Goal: Task Accomplishment & Management: Manage account settings

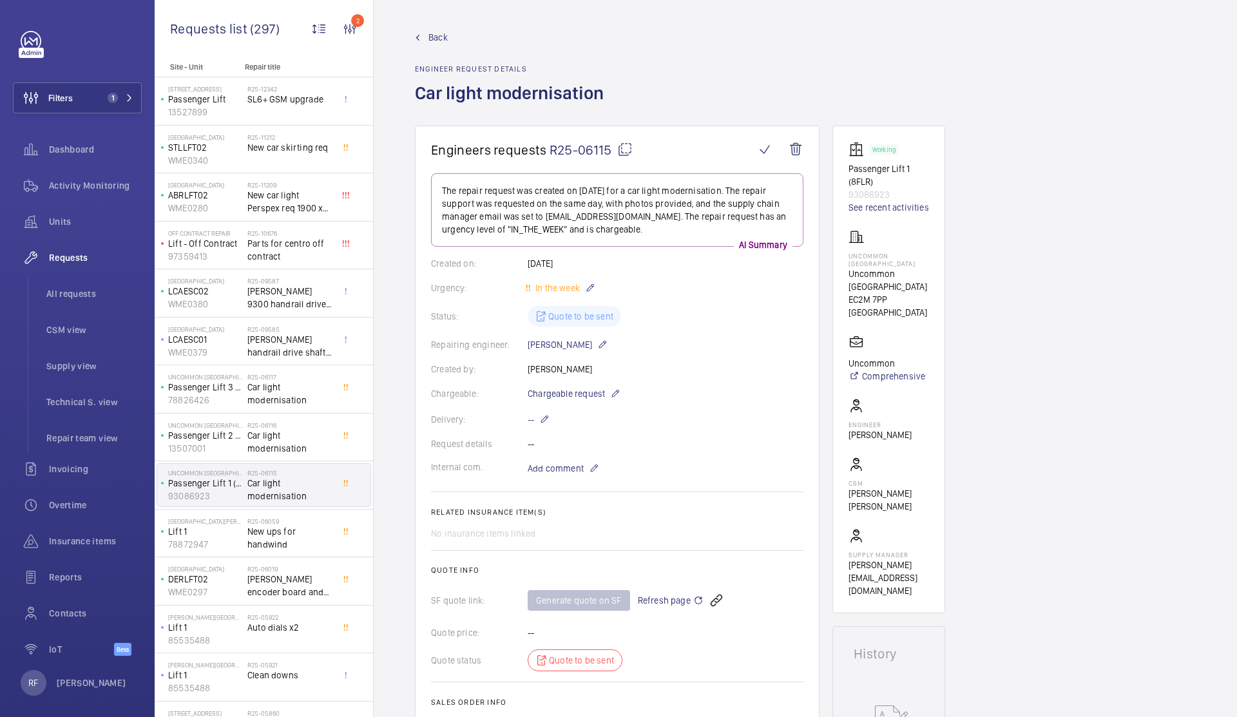
click at [688, 600] on span "Refresh page" at bounding box center [671, 600] width 66 height 15
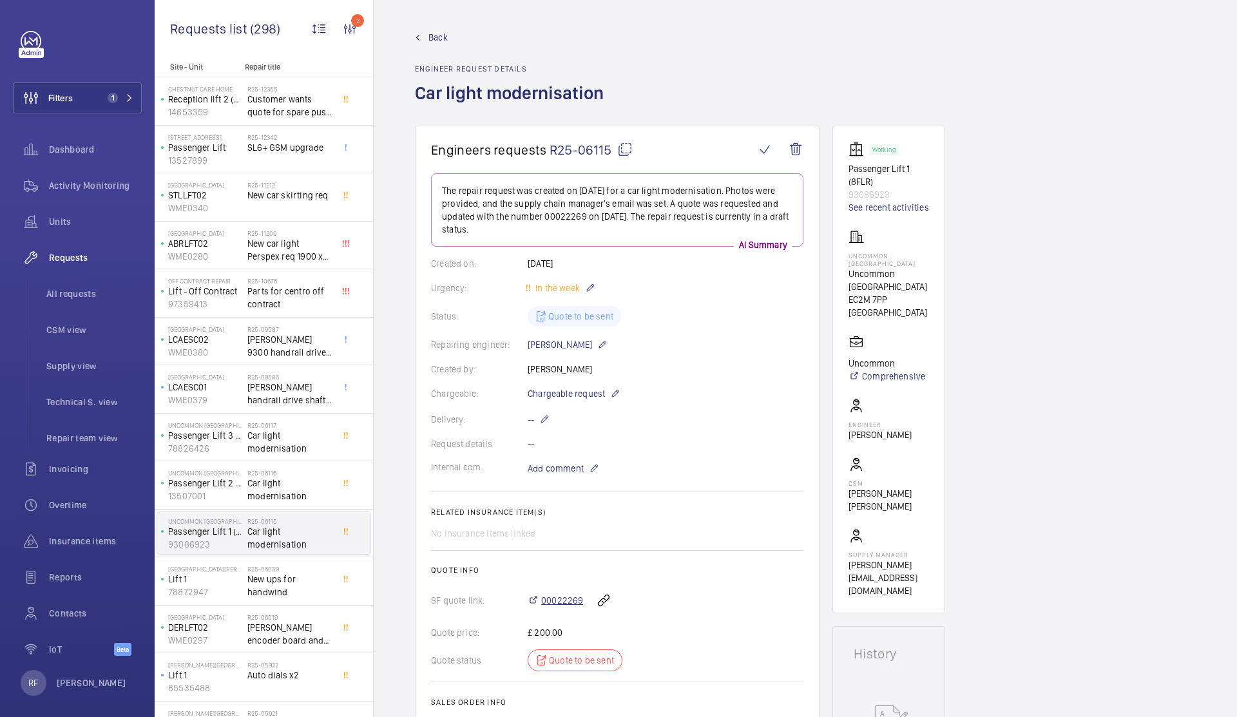
click at [564, 602] on span "00022269" at bounding box center [562, 600] width 42 height 13
click at [623, 149] on mat-icon at bounding box center [624, 149] width 15 height 15
click at [871, 173] on p "Passenger Lift 1 (8FLR)" at bounding box center [888, 175] width 81 height 26
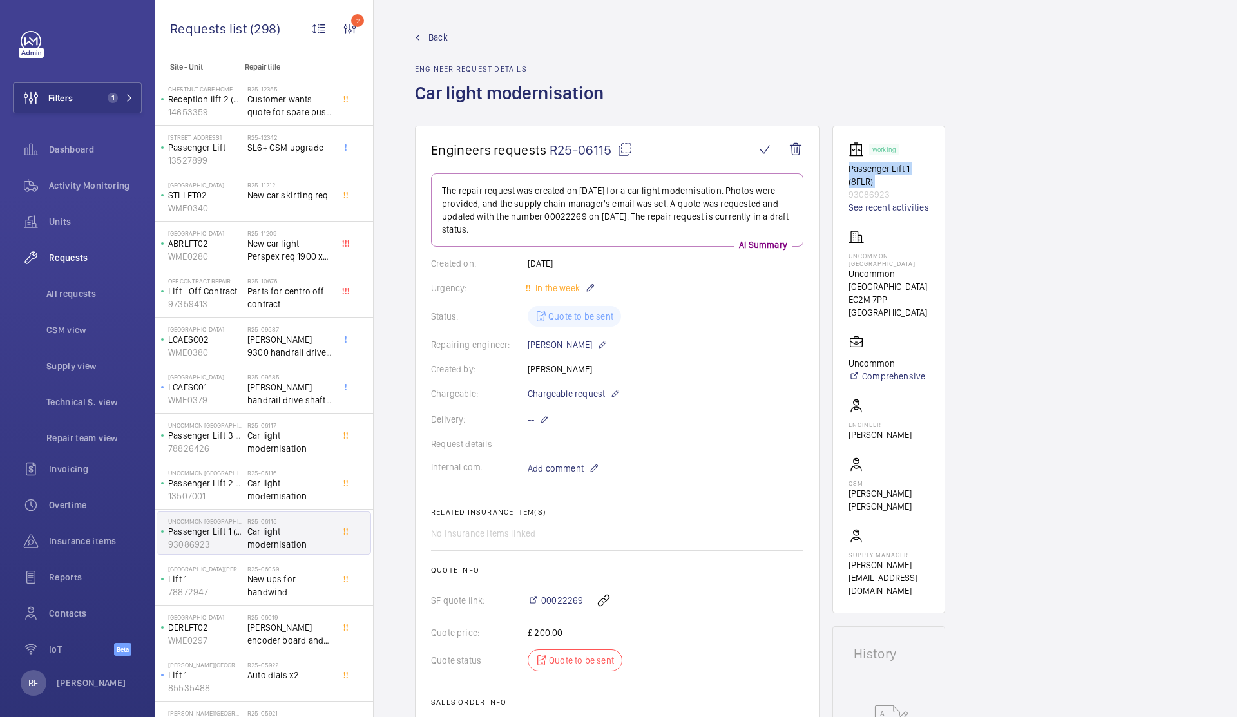
click at [872, 169] on p "Passenger Lift 1 (8FLR)" at bounding box center [888, 175] width 81 height 26
drag, startPoint x: 912, startPoint y: 167, endPoint x: 847, endPoint y: 171, distance: 65.1
click at [847, 171] on wm-front-card "Working Passenger Lift 1 (8FLR) 93086923 See recent activities Uncommon [GEOGRA…" at bounding box center [888, 370] width 113 height 488
copy p "Passenger Lift 1"
click at [278, 493] on span "Car light modernisation" at bounding box center [289, 490] width 85 height 26
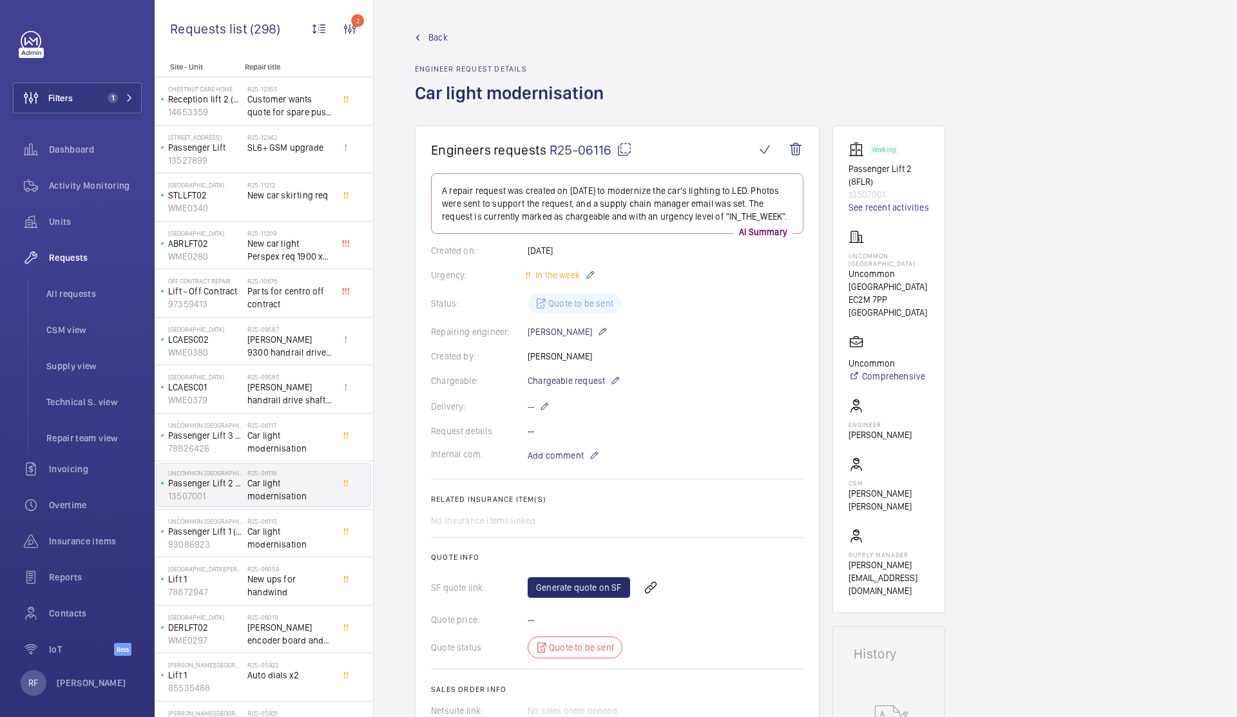
click at [624, 153] on mat-icon at bounding box center [623, 149] width 15 height 15
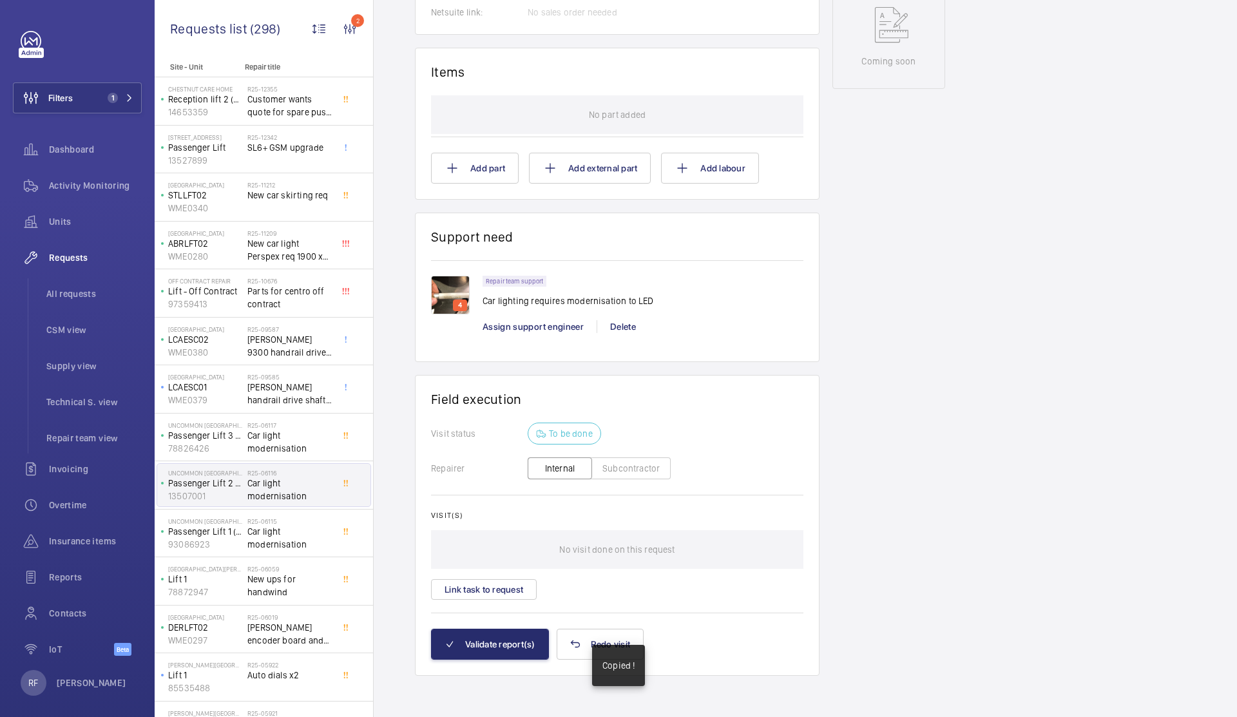
scroll to position [195, 0]
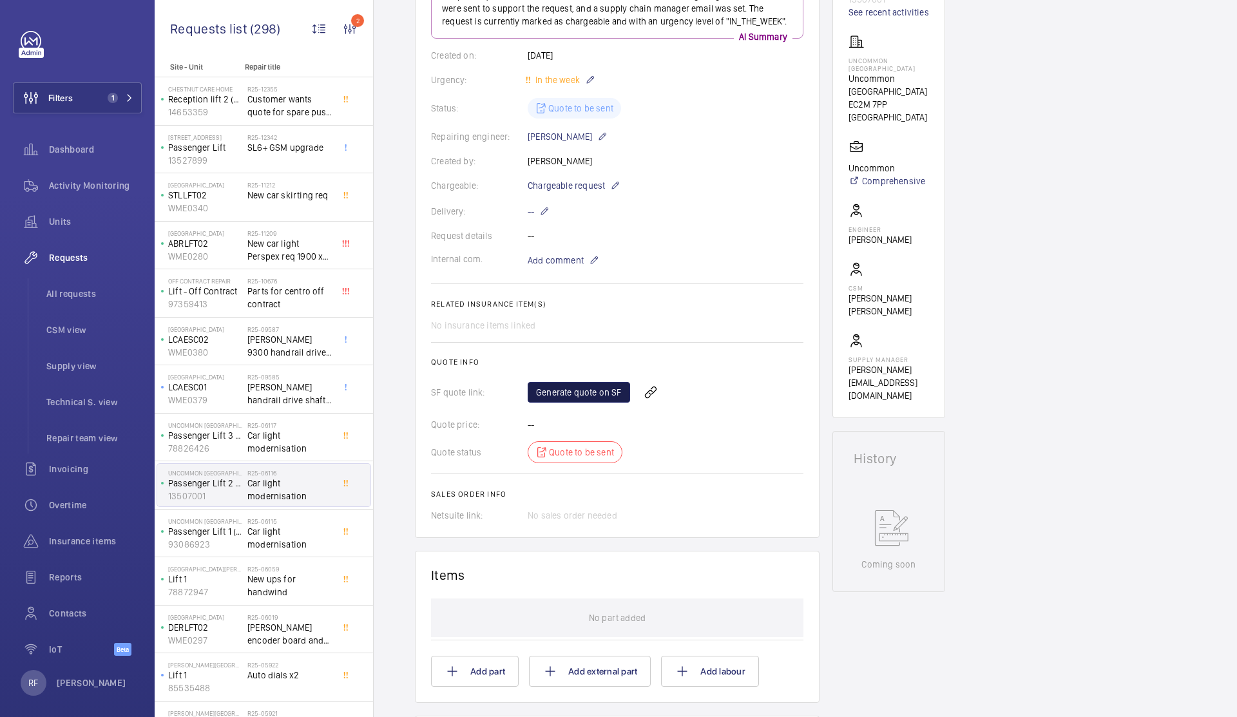
click at [586, 394] on link "Generate quote on SF" at bounding box center [579, 392] width 102 height 21
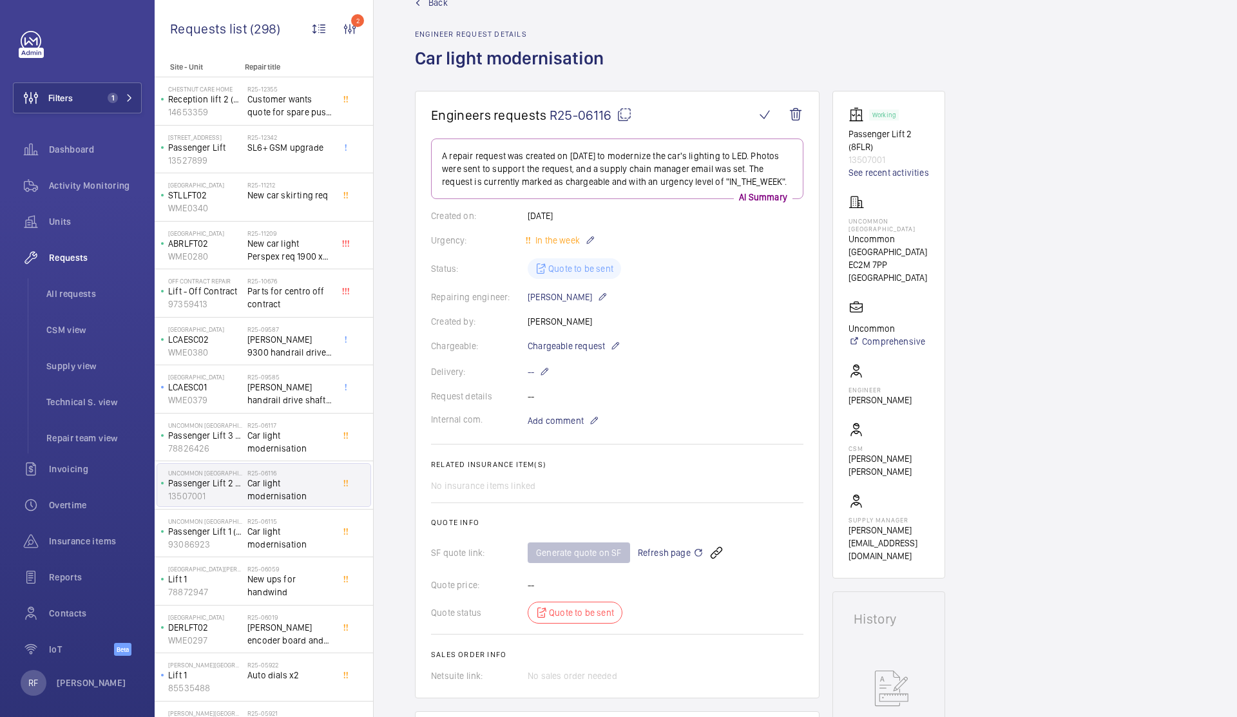
scroll to position [0, 0]
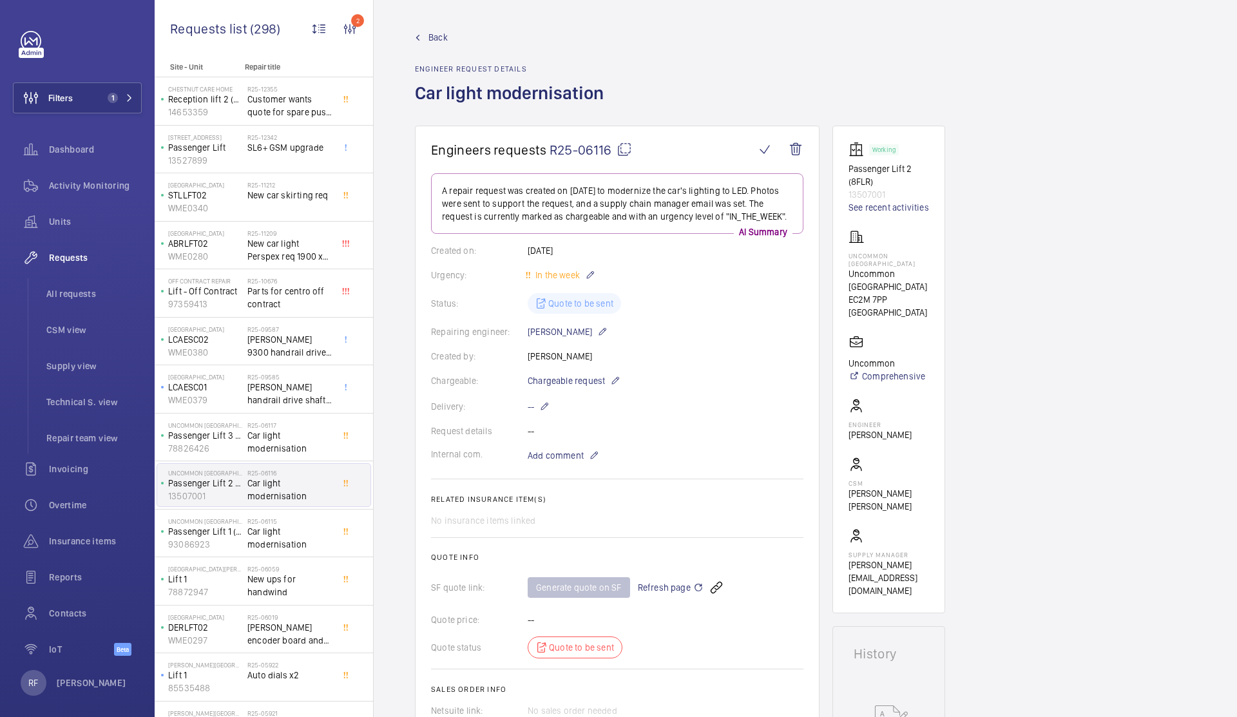
click at [902, 172] on p "Passenger Lift 2 (8FLR)" at bounding box center [888, 175] width 81 height 26
drag, startPoint x: 911, startPoint y: 170, endPoint x: 849, endPoint y: 172, distance: 61.9
click at [849, 172] on p "Passenger Lift 2 (8FLR)" at bounding box center [888, 175] width 81 height 26
copy p "Passenger Lift 2"
click at [284, 435] on span "Car light modernisation" at bounding box center [289, 442] width 85 height 26
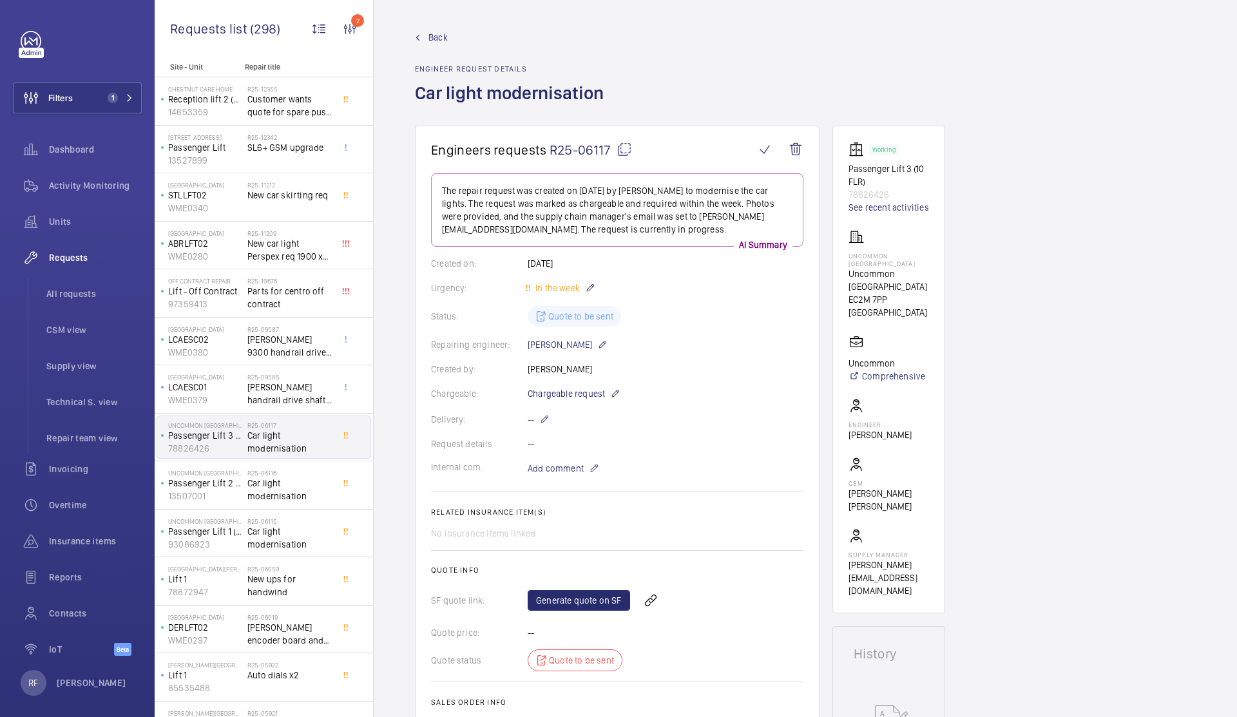
click at [627, 149] on mat-icon at bounding box center [623, 149] width 15 height 15
type textarea "R25-06117"
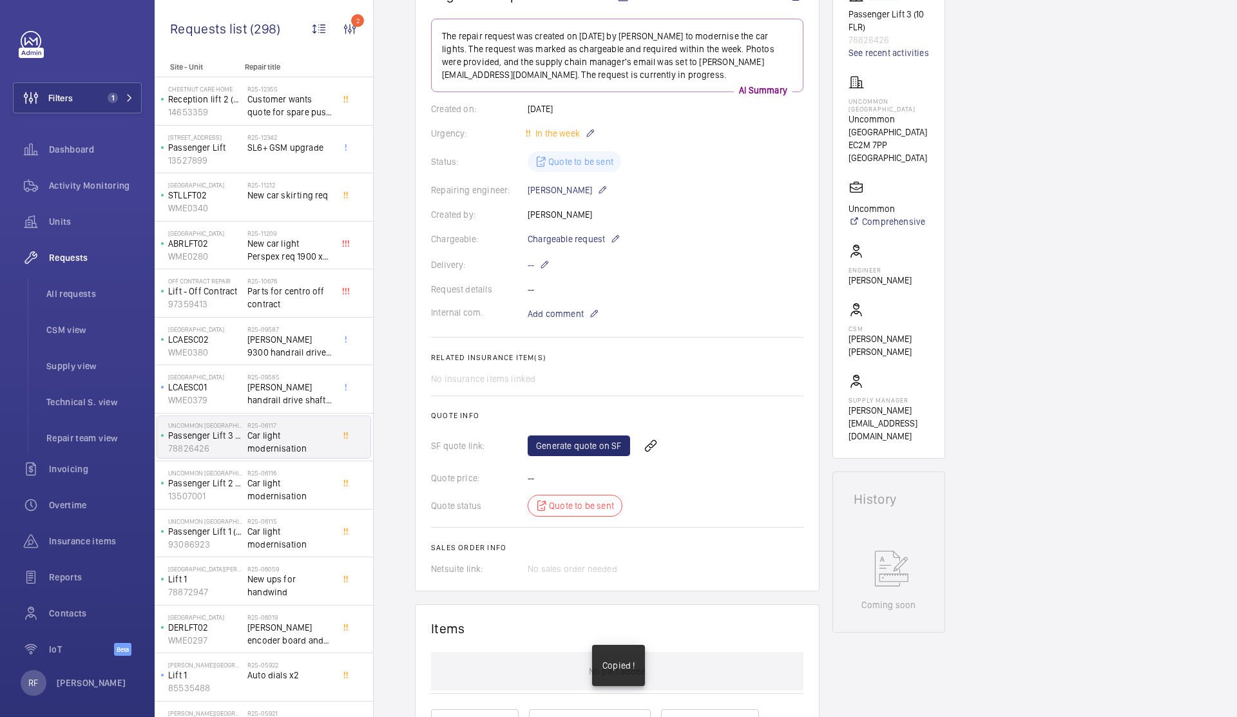
scroll to position [345, 0]
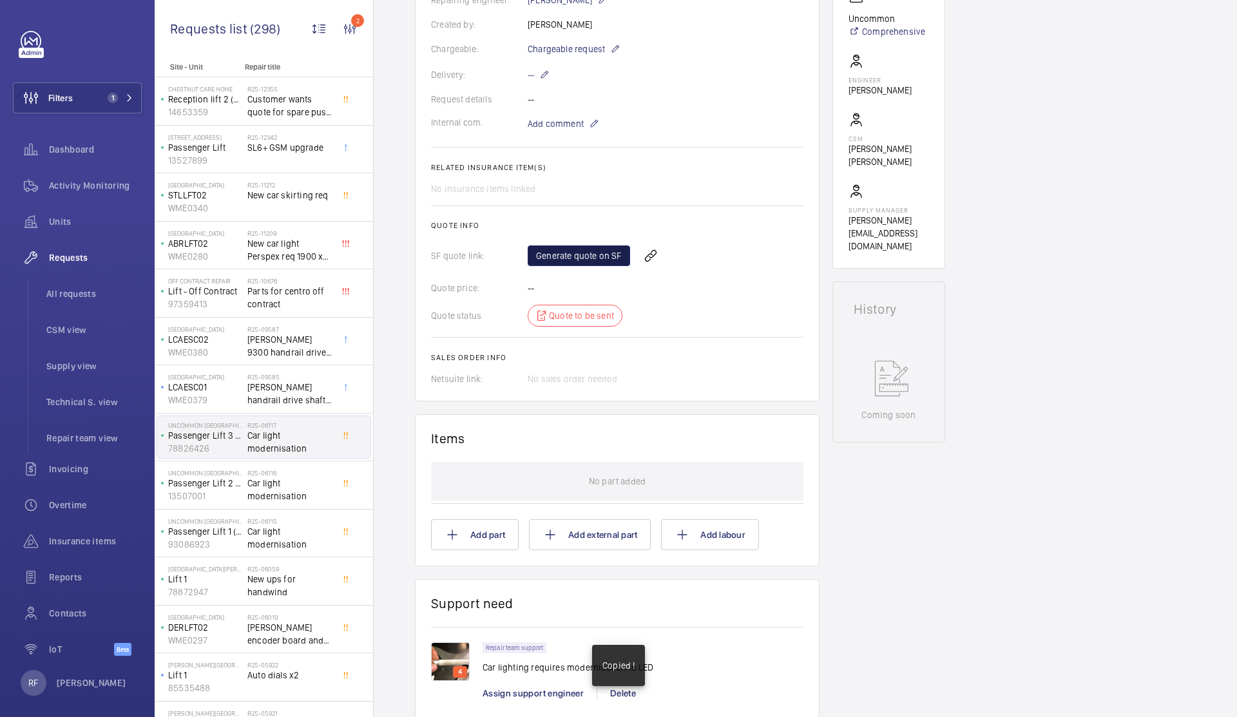
click at [574, 253] on link "Generate quote on SF" at bounding box center [579, 255] width 102 height 21
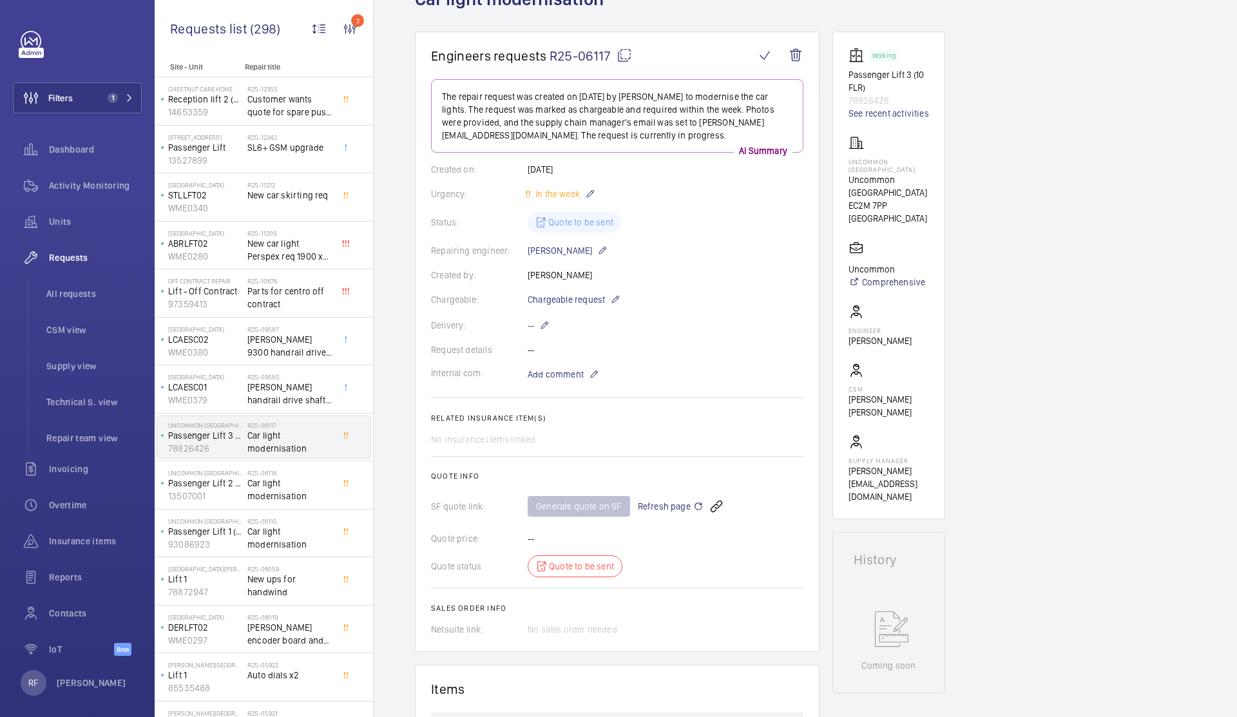
scroll to position [0, 0]
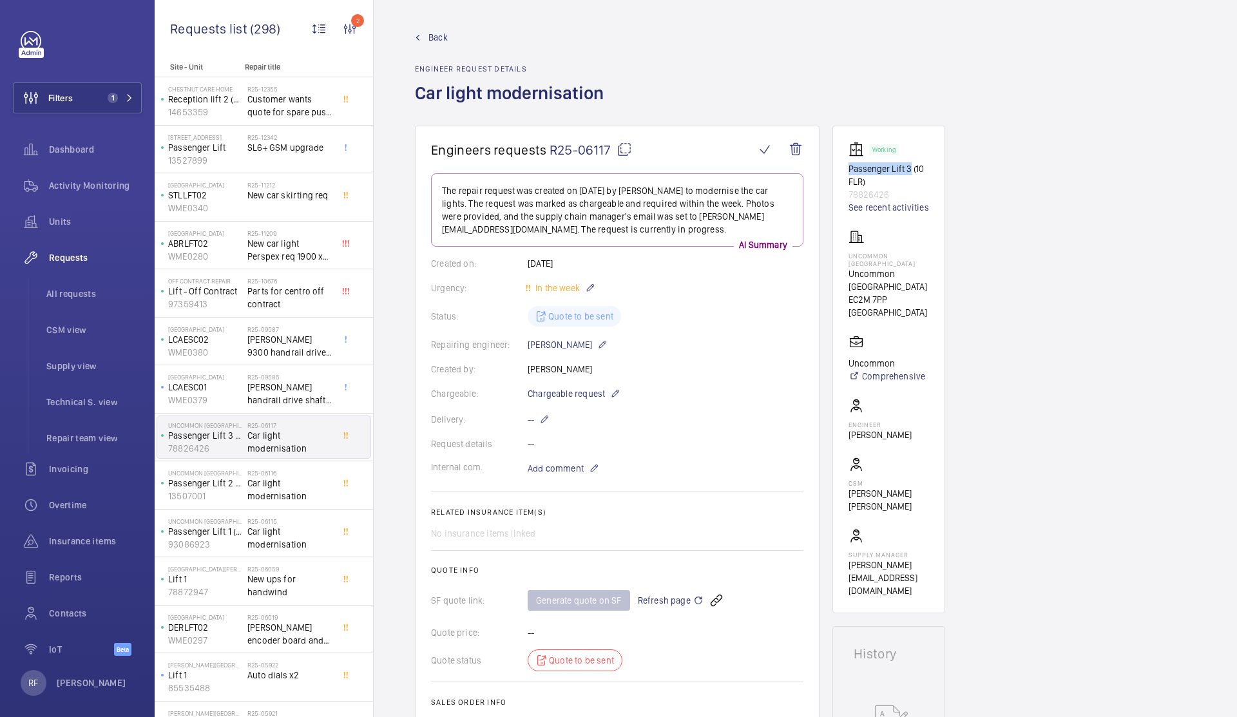
drag, startPoint x: 910, startPoint y: 169, endPoint x: 826, endPoint y: 167, distance: 83.8
copy p "Passenger Lift 3"
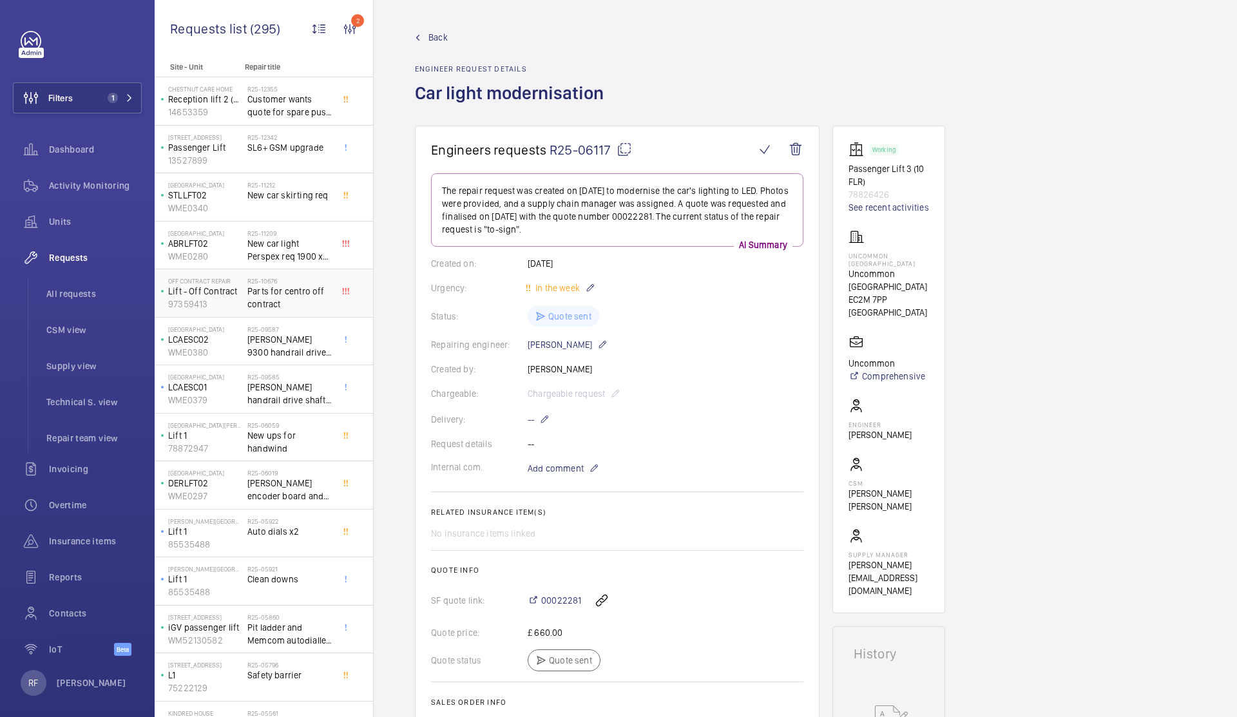
click at [294, 308] on span "Parts for centro off contract" at bounding box center [289, 298] width 85 height 26
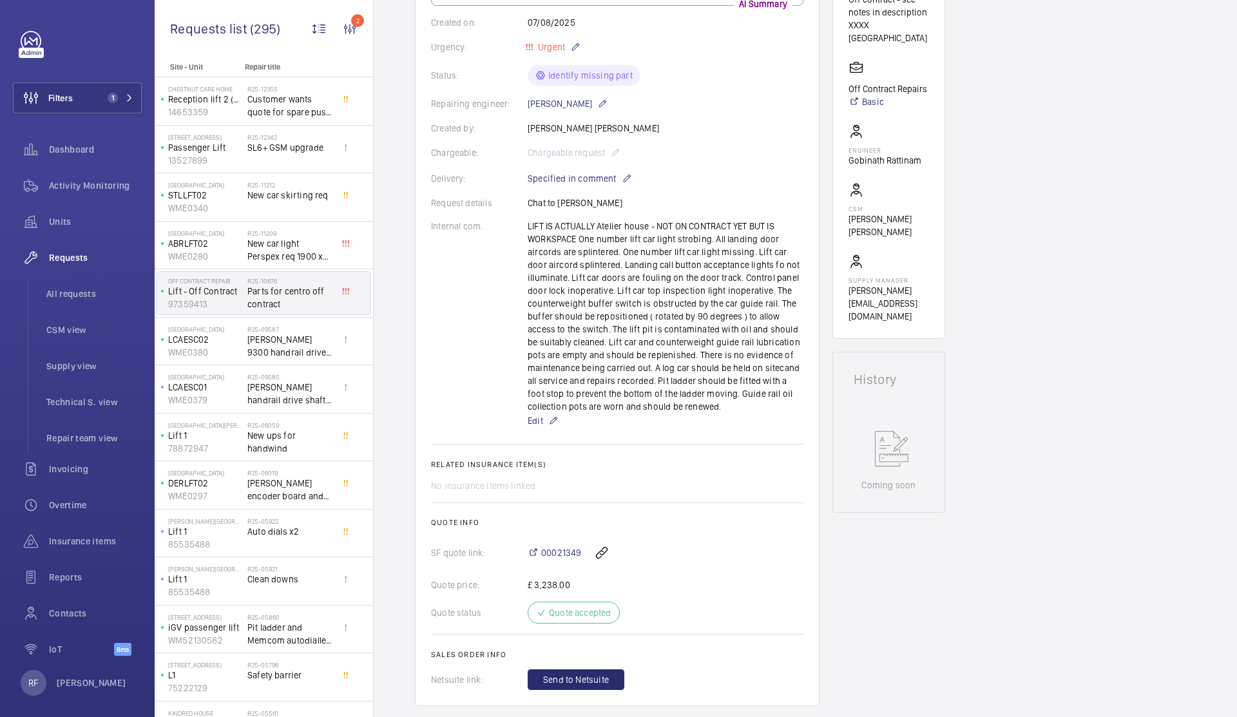
scroll to position [469, 0]
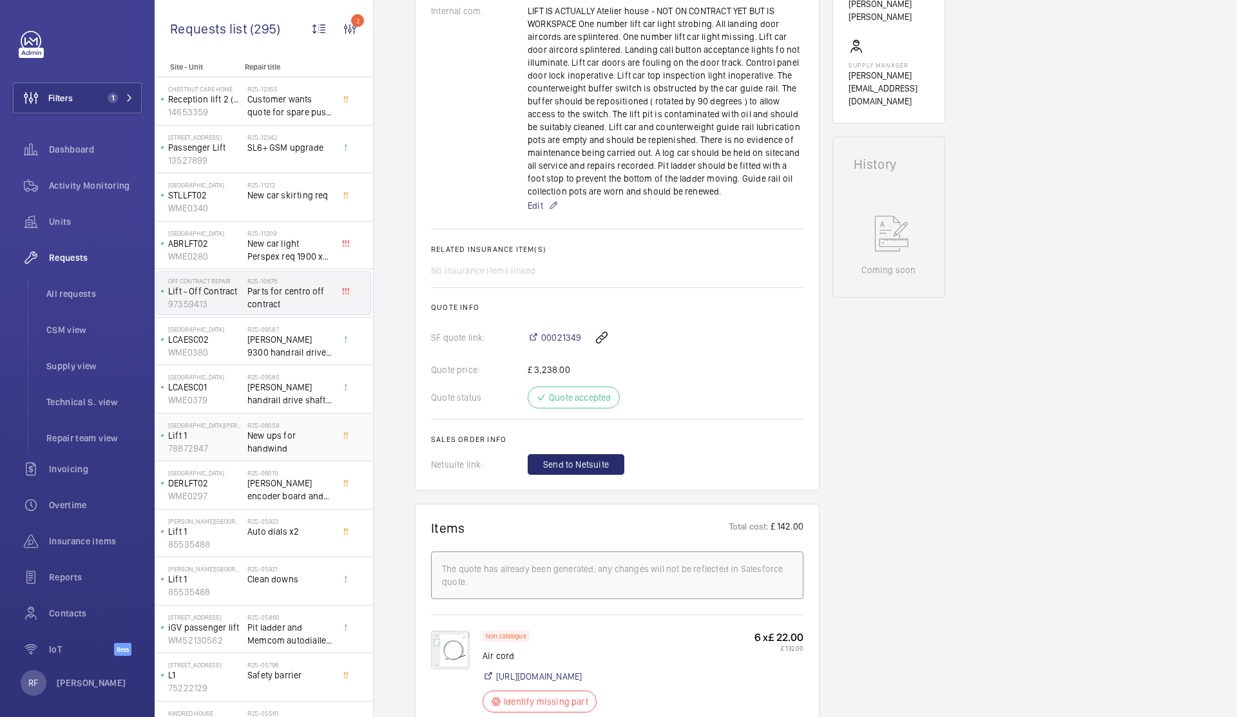
click at [299, 446] on span "New ups for handwind" at bounding box center [289, 442] width 85 height 26
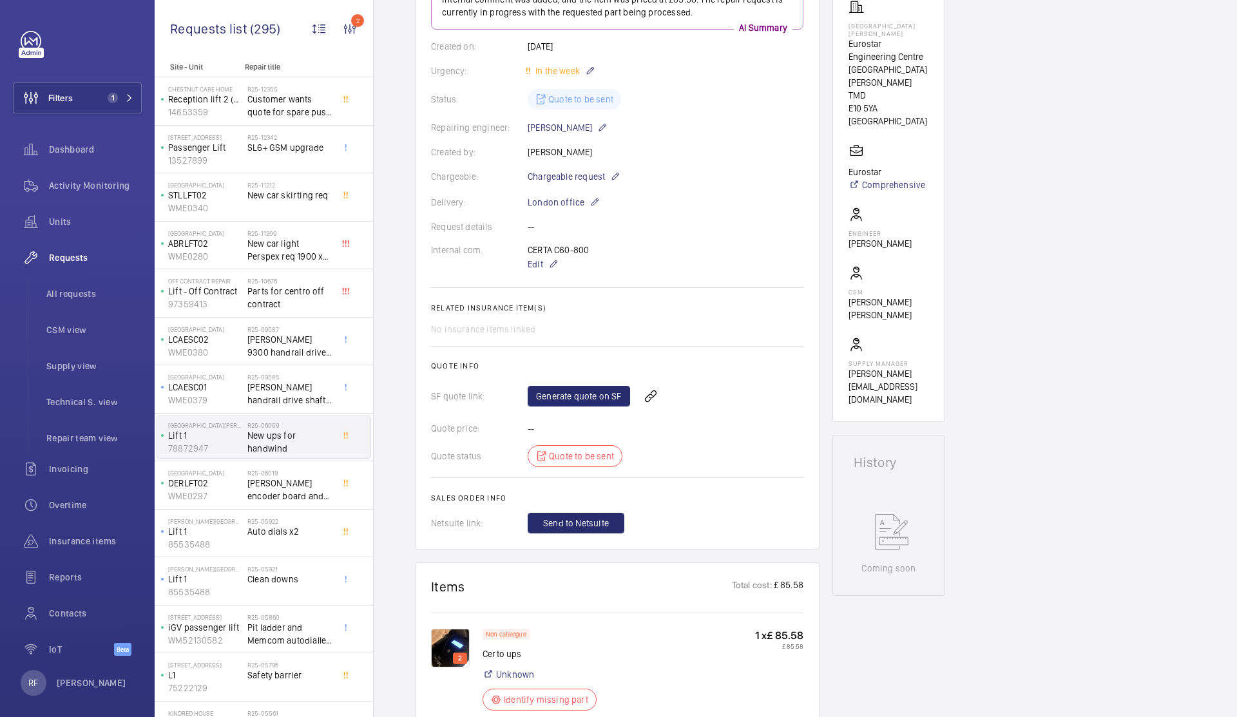
scroll to position [136, 0]
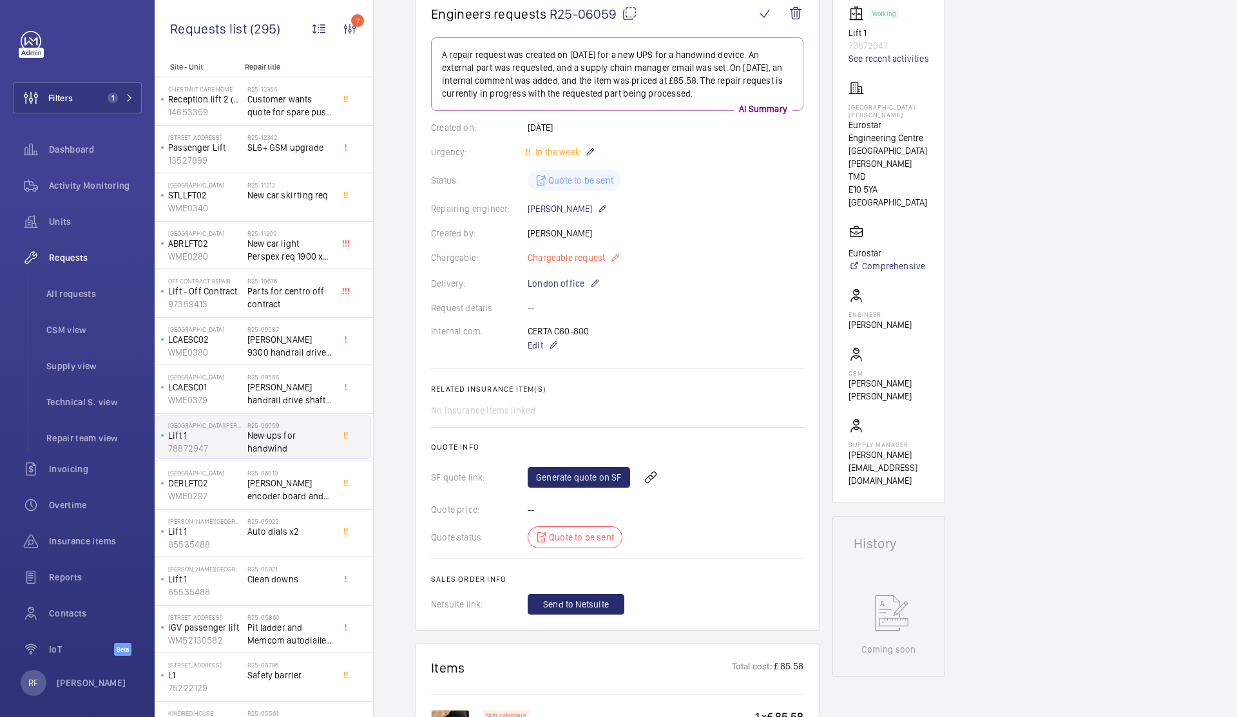
click at [615, 263] on mat-icon at bounding box center [615, 257] width 10 height 15
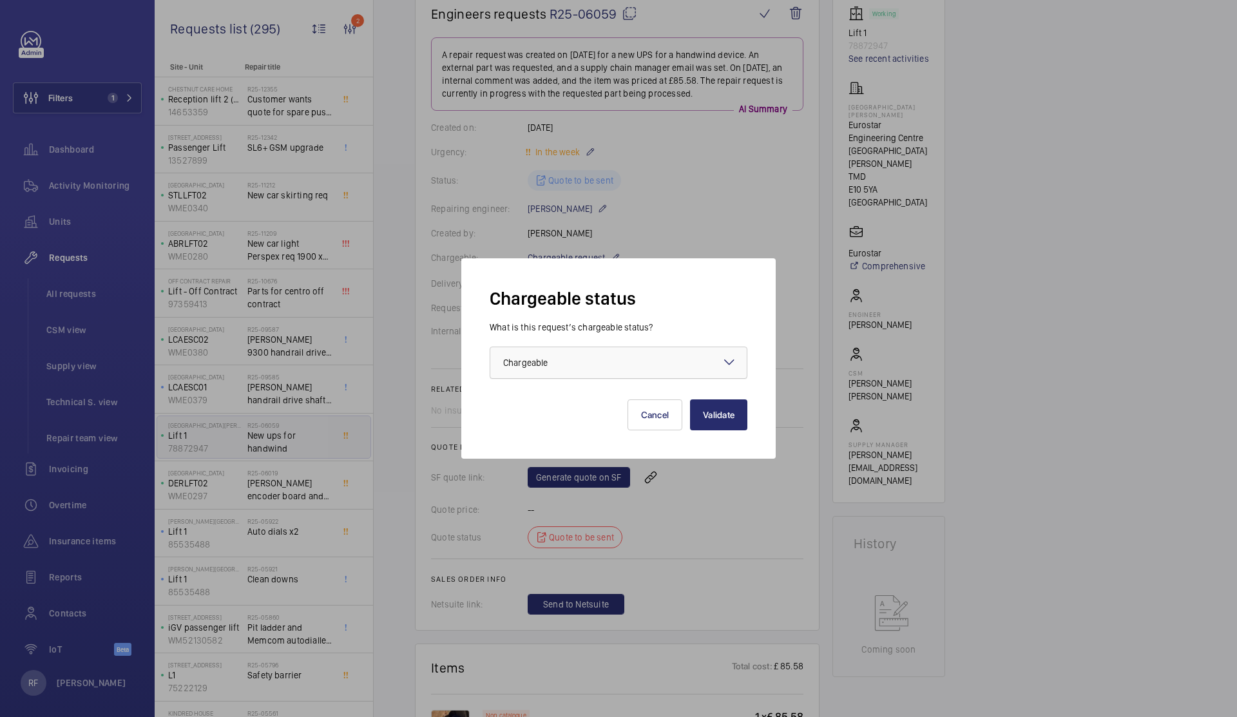
click at [617, 367] on div at bounding box center [618, 362] width 256 height 31
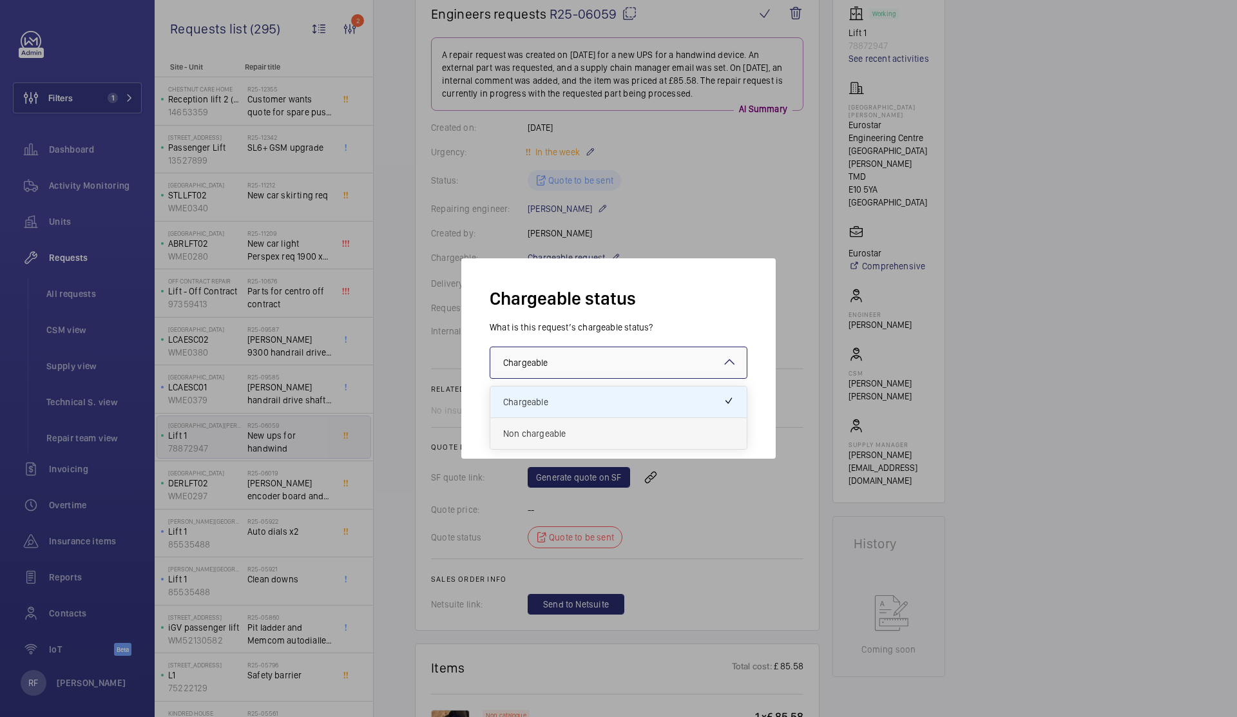
click at [589, 439] on span "Non chargeable" at bounding box center [618, 433] width 231 height 13
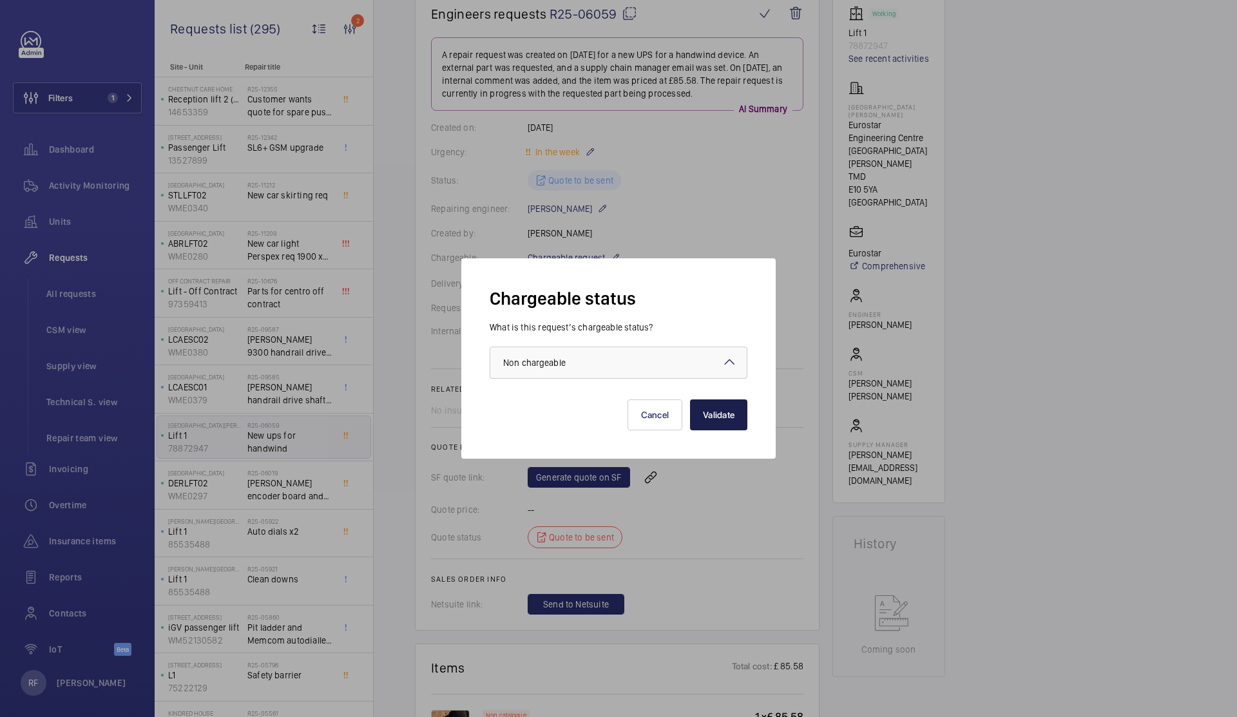
click at [736, 416] on button "Validate" at bounding box center [718, 414] width 57 height 31
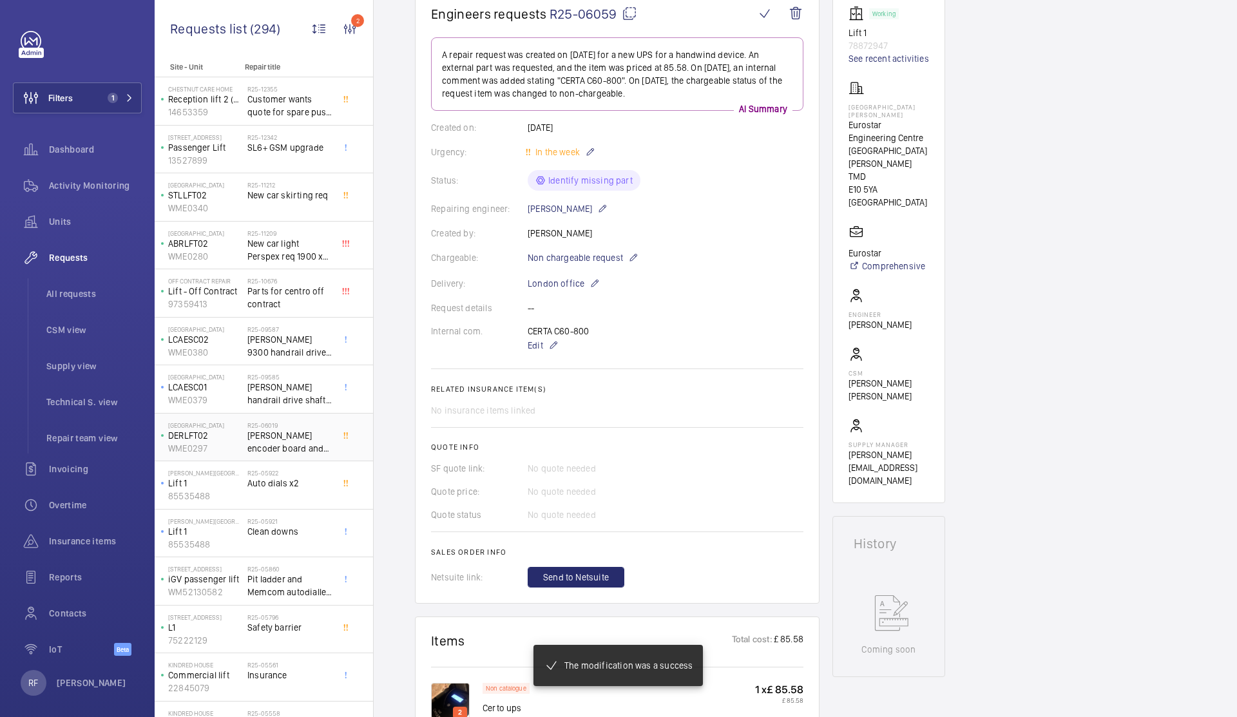
click at [287, 449] on span "[PERSON_NAME] encoder board and speech board and software CH024" at bounding box center [289, 442] width 85 height 26
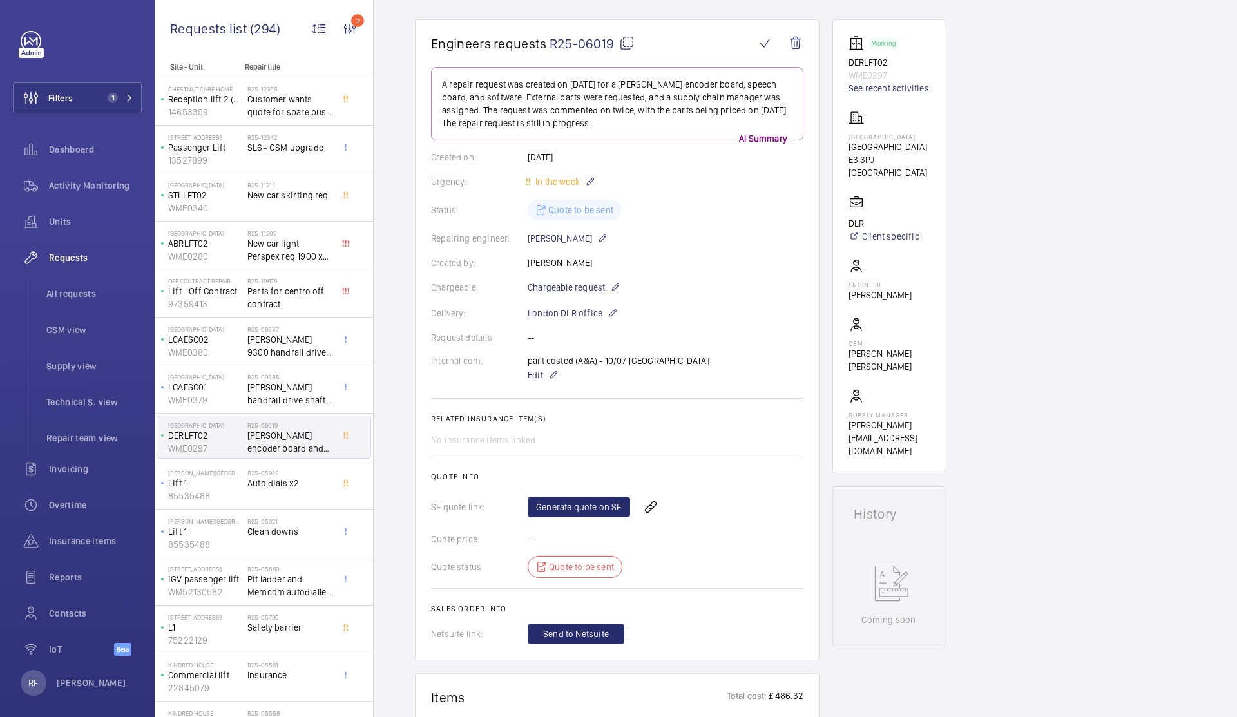
scroll to position [65, 0]
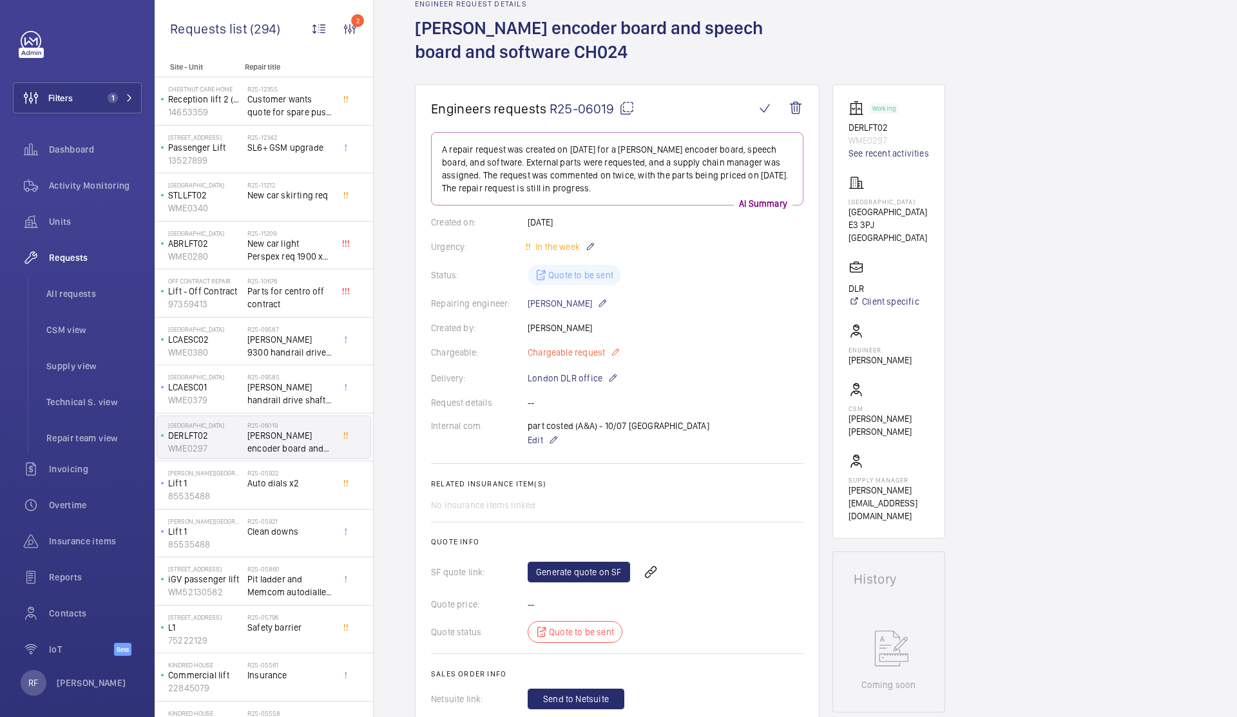
click at [614, 356] on mat-icon at bounding box center [615, 352] width 10 height 15
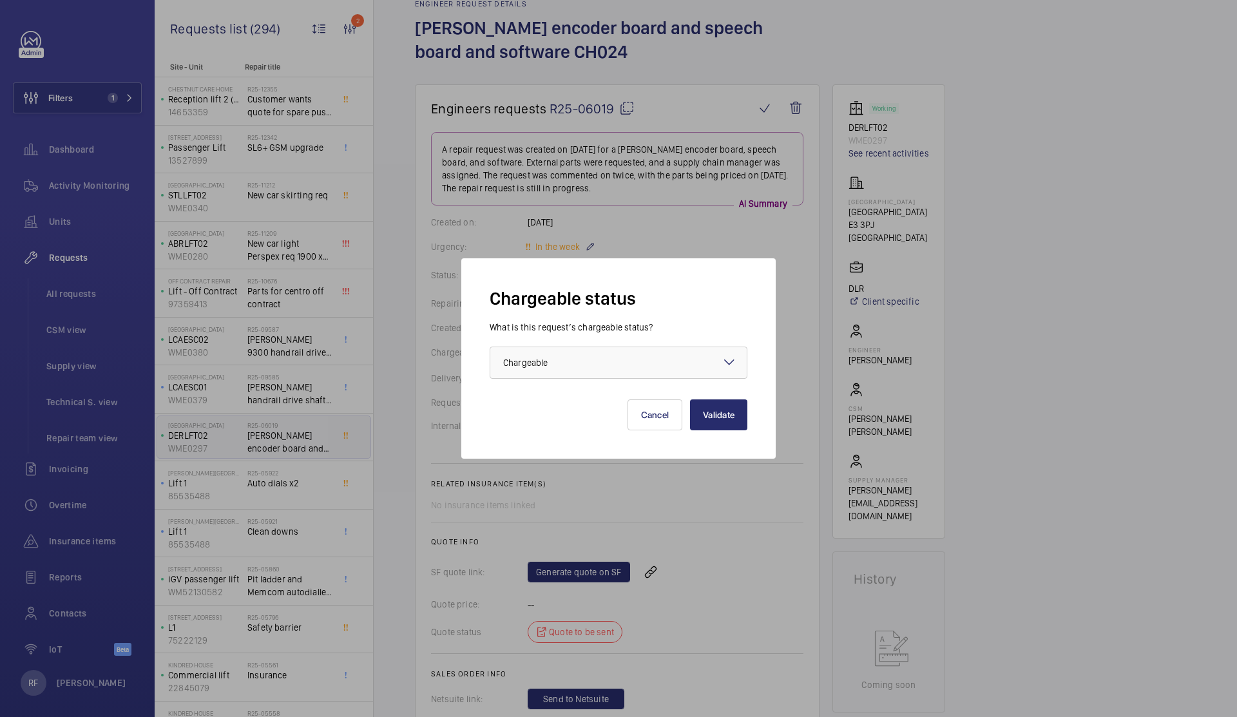
click at [620, 497] on div at bounding box center [618, 358] width 1237 height 717
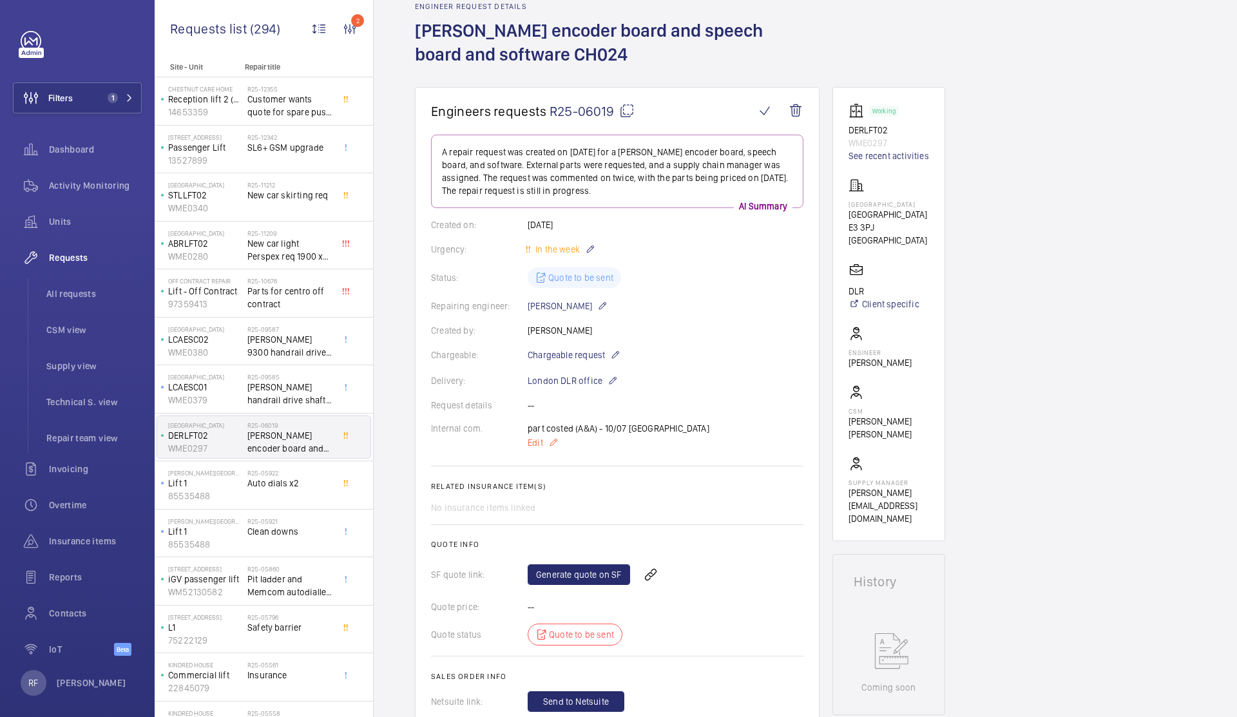
scroll to position [26, 0]
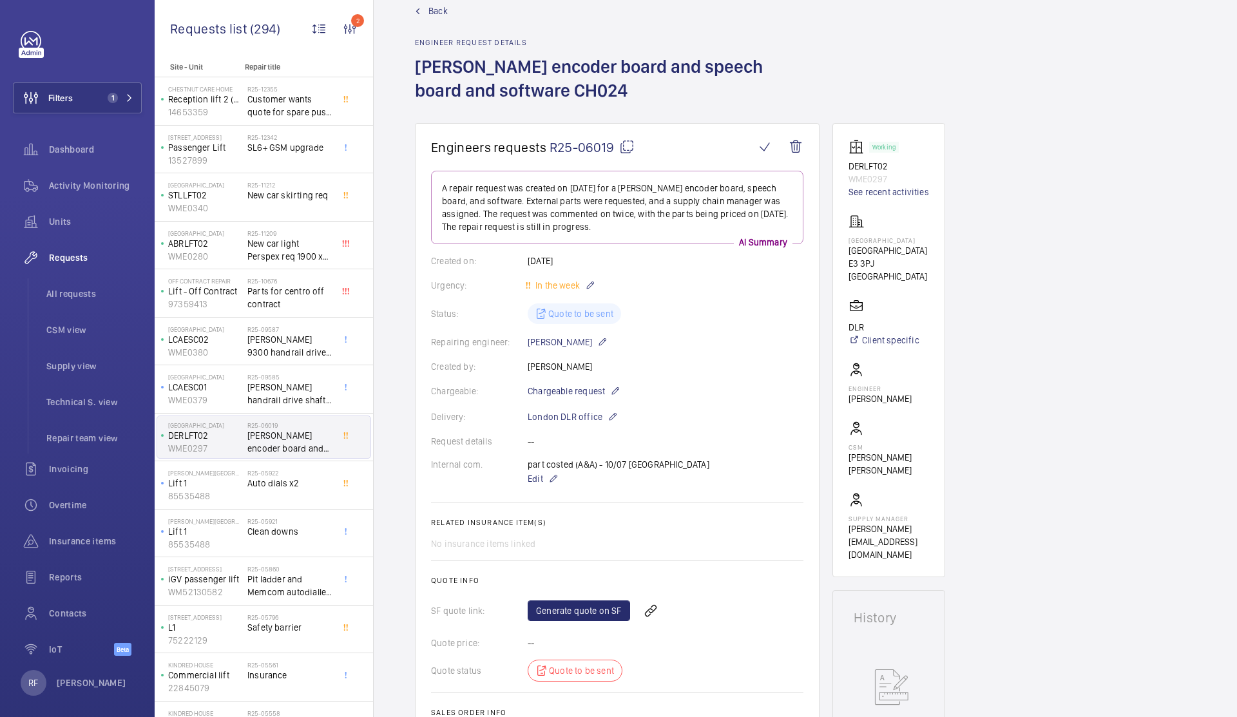
click at [626, 149] on mat-icon at bounding box center [626, 146] width 15 height 15
click at [269, 488] on span "Auto dials x2" at bounding box center [289, 483] width 85 height 13
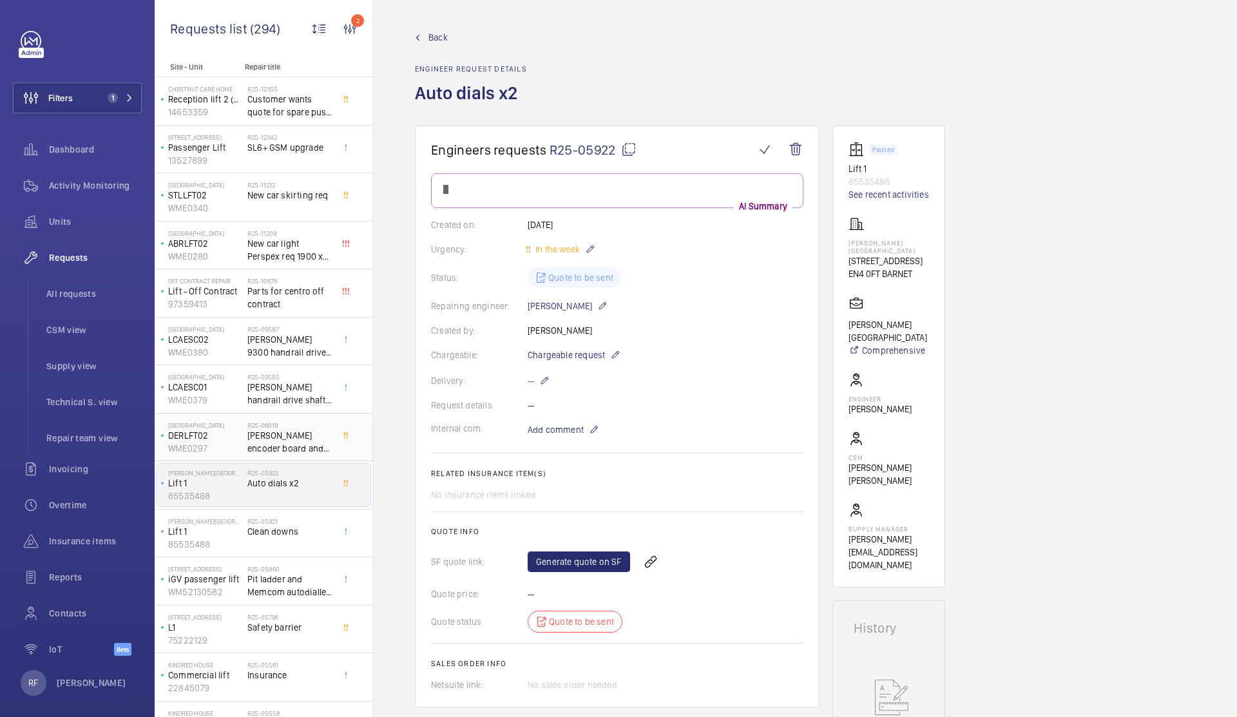
click at [278, 447] on span "[PERSON_NAME] encoder board and speech board and software CH024" at bounding box center [289, 442] width 85 height 26
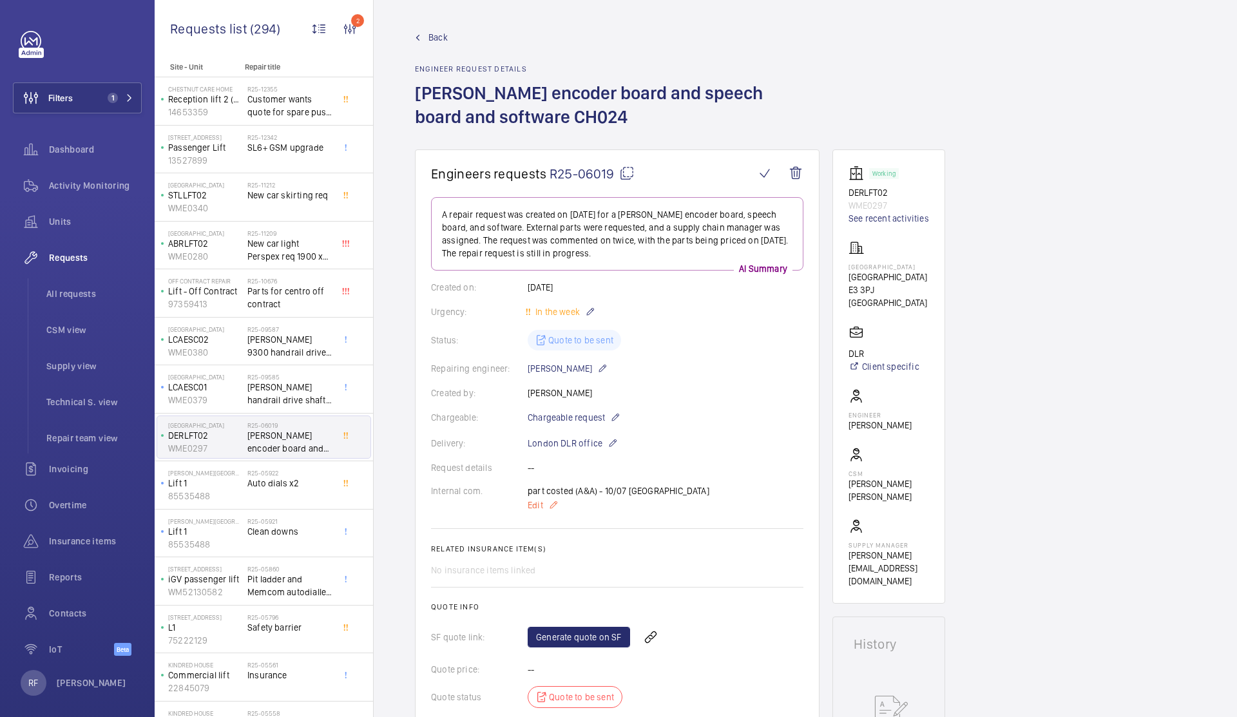
click at [558, 503] on p "Edit" at bounding box center [619, 504] width 182 height 15
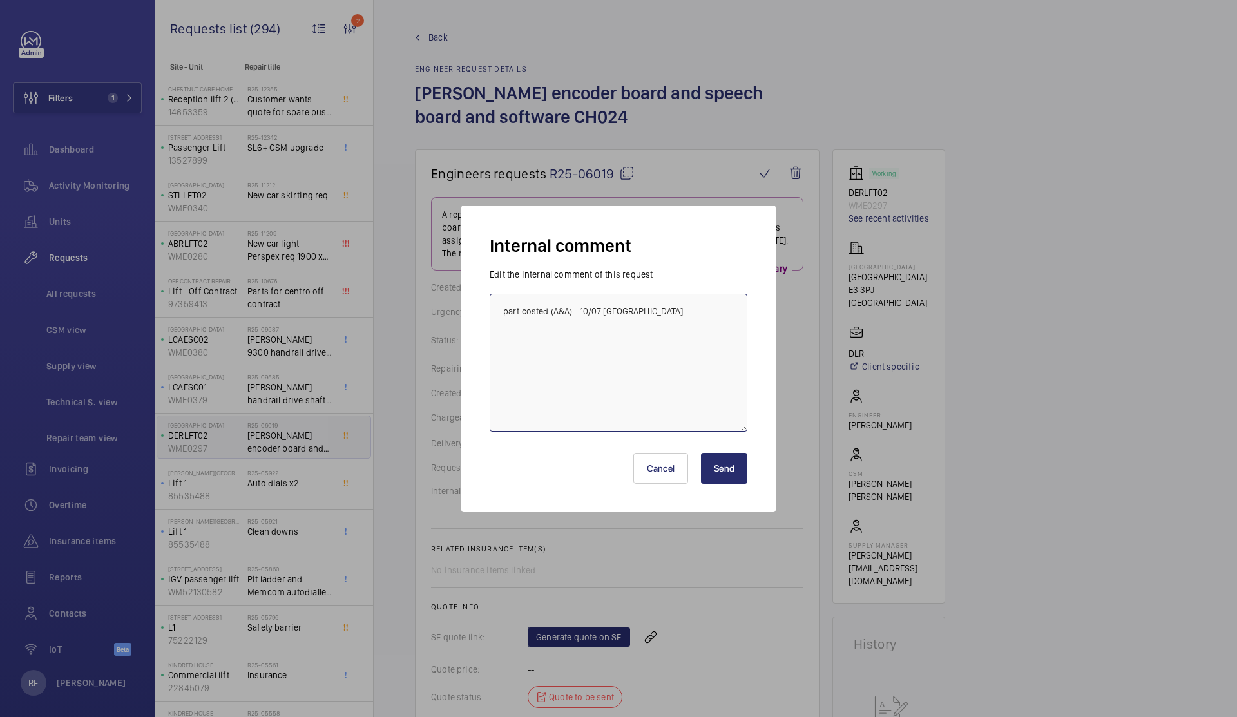
click at [544, 377] on textarea "part costed (A&A) - 10/07 india" at bounding box center [619, 363] width 258 height 138
type textarea "part costed (A&A) - 10/07 india RICARDO - REQUEST IF THIS IS TO QUOTE 17/09/2025"
click at [726, 468] on button "Send" at bounding box center [724, 468] width 46 height 31
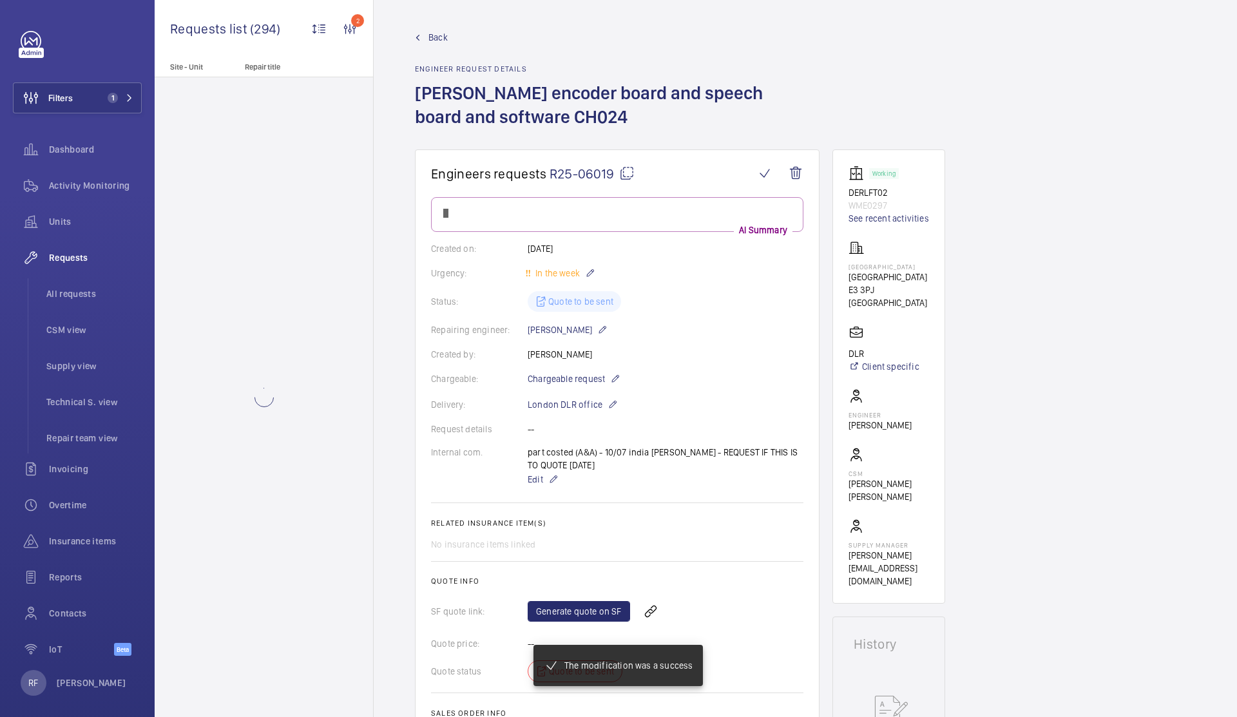
scroll to position [26, 0]
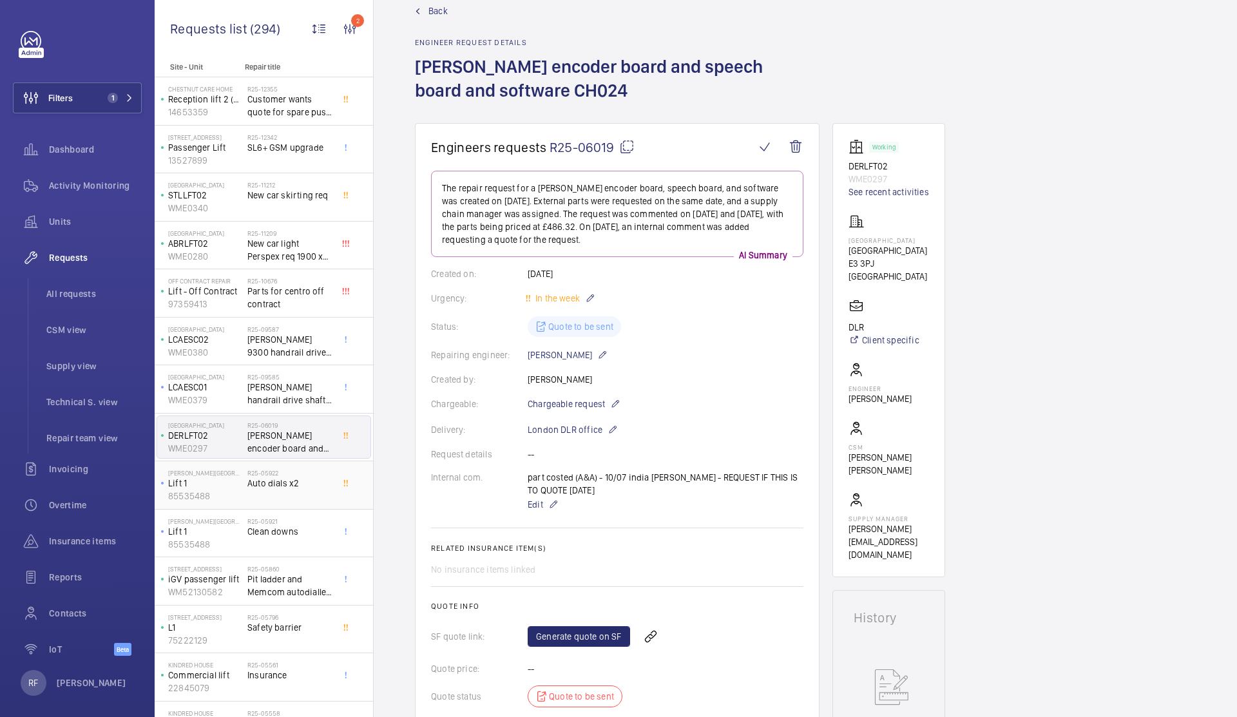
click at [274, 494] on div "R25-05922 Auto dials x2" at bounding box center [289, 487] width 85 height 37
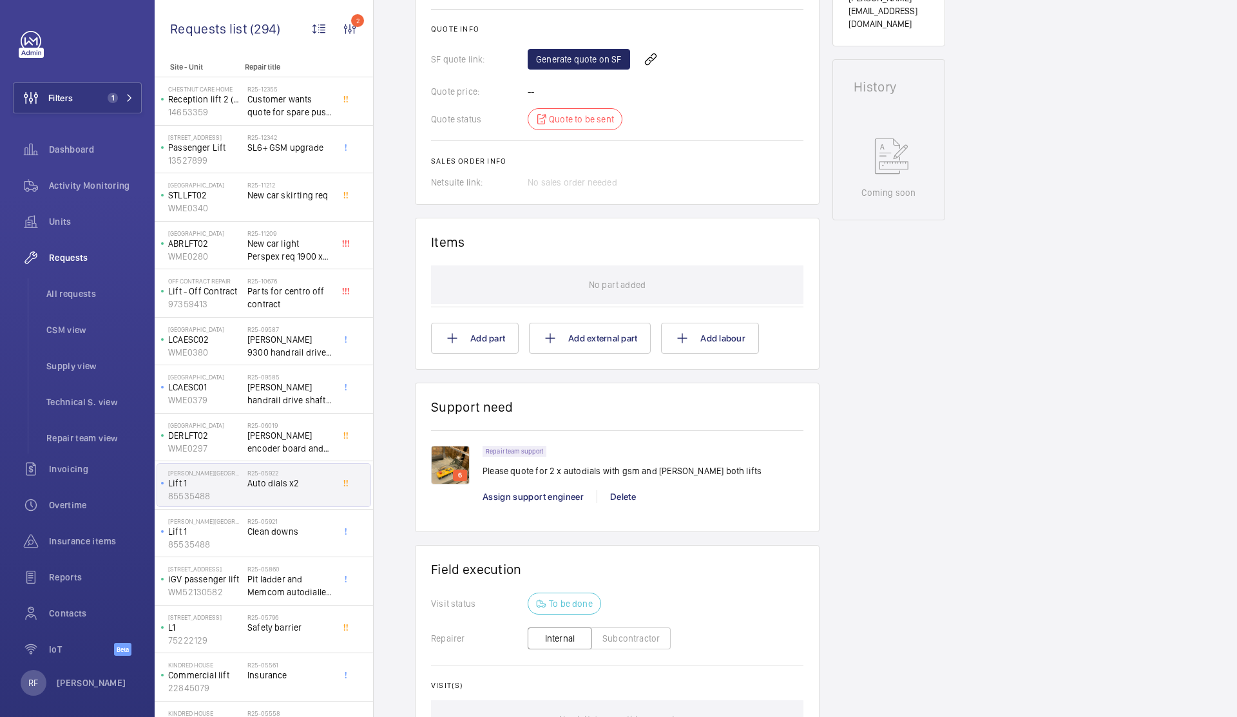
scroll to position [558, 0]
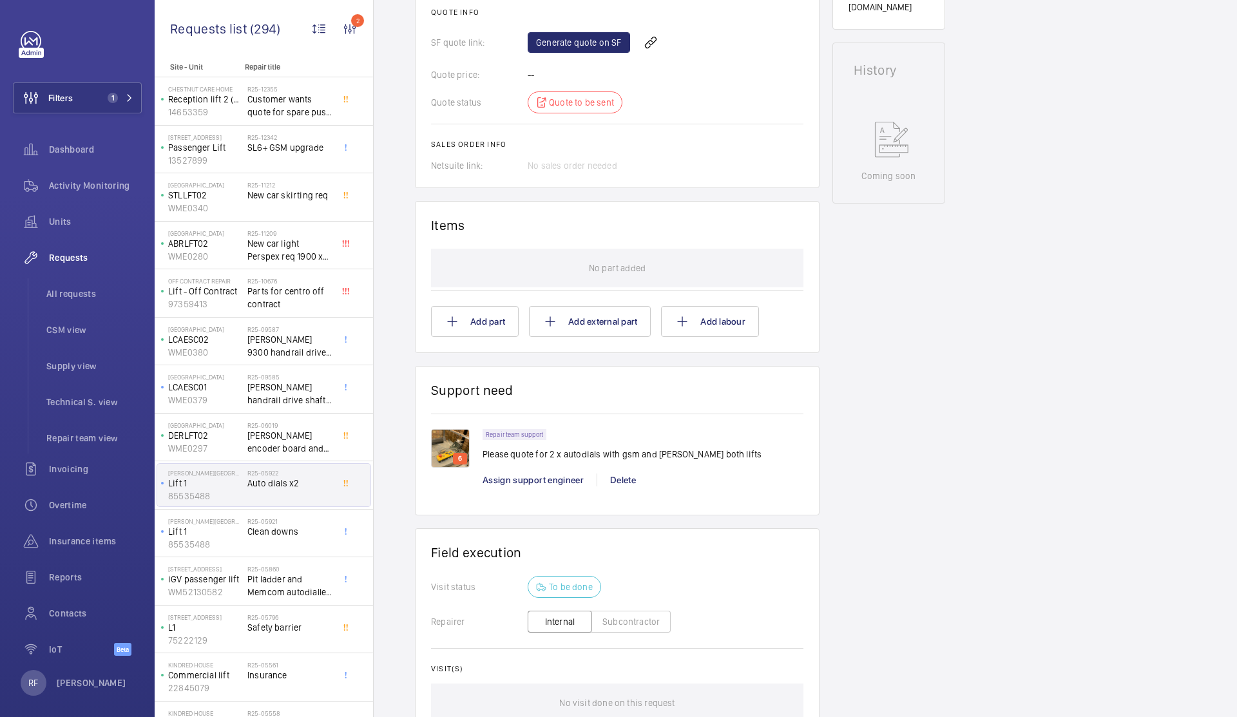
click at [444, 445] on img at bounding box center [450, 448] width 39 height 39
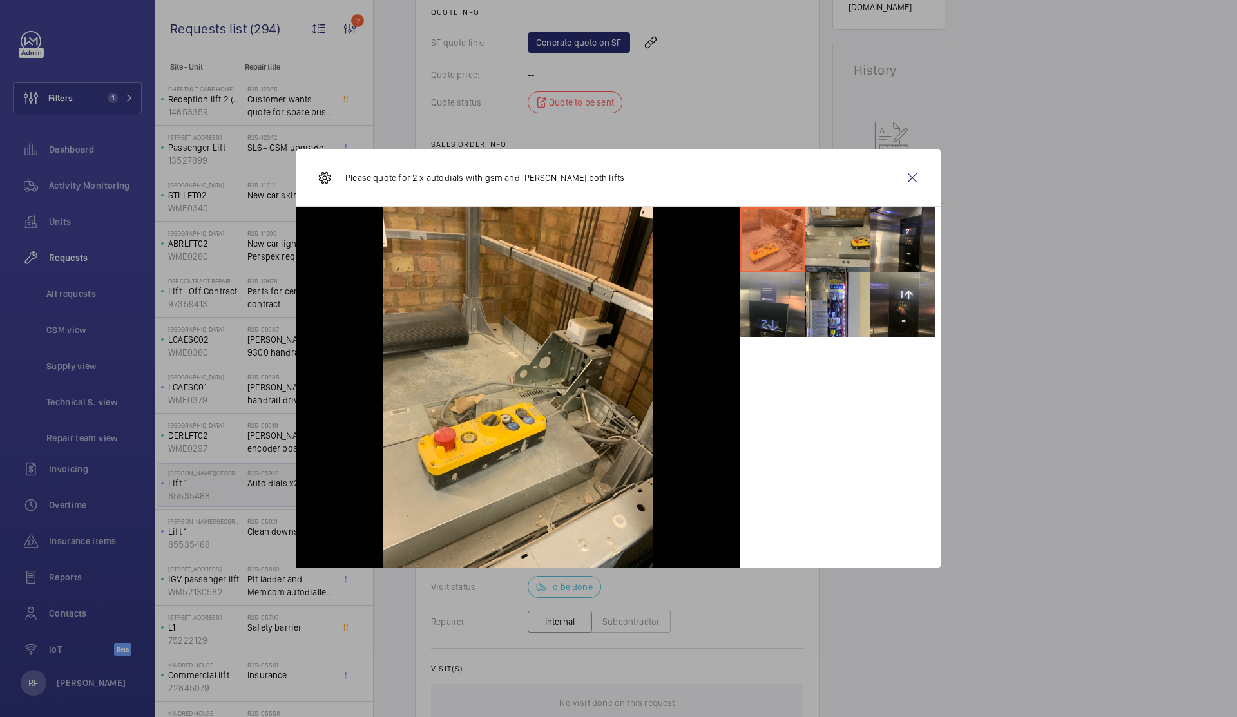
click at [837, 249] on li at bounding box center [837, 239] width 64 height 64
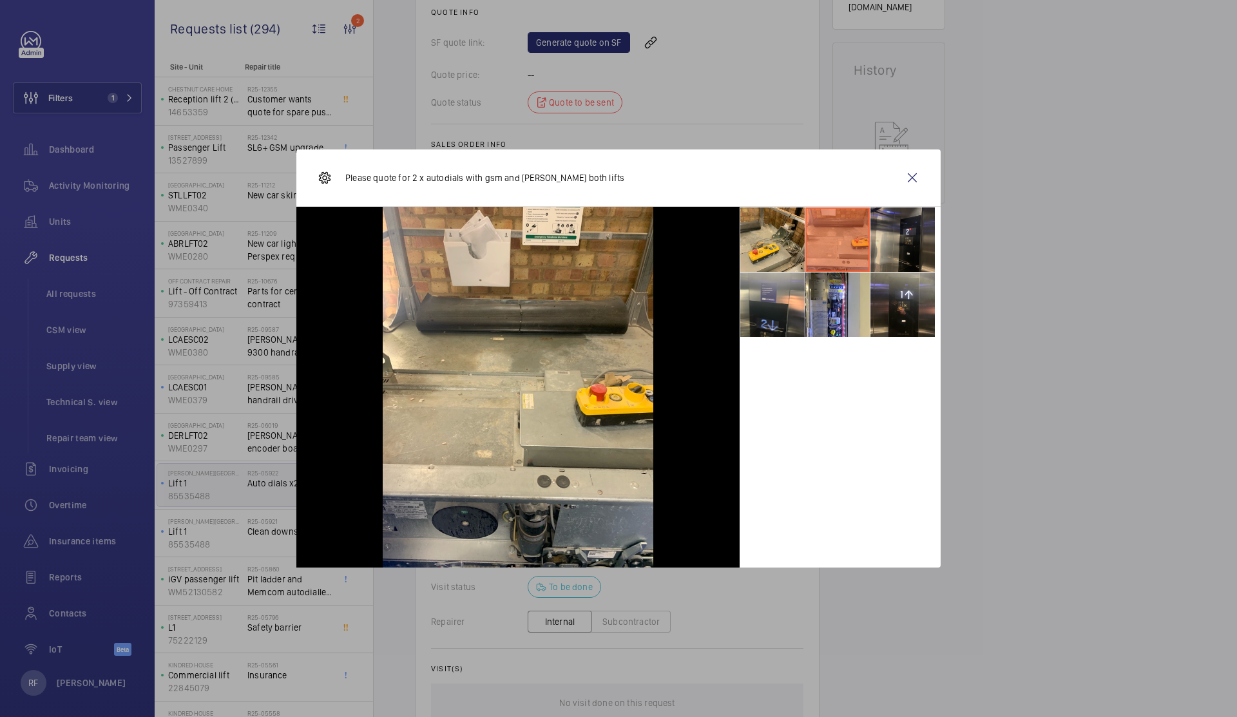
click at [872, 251] on li at bounding box center [902, 239] width 64 height 64
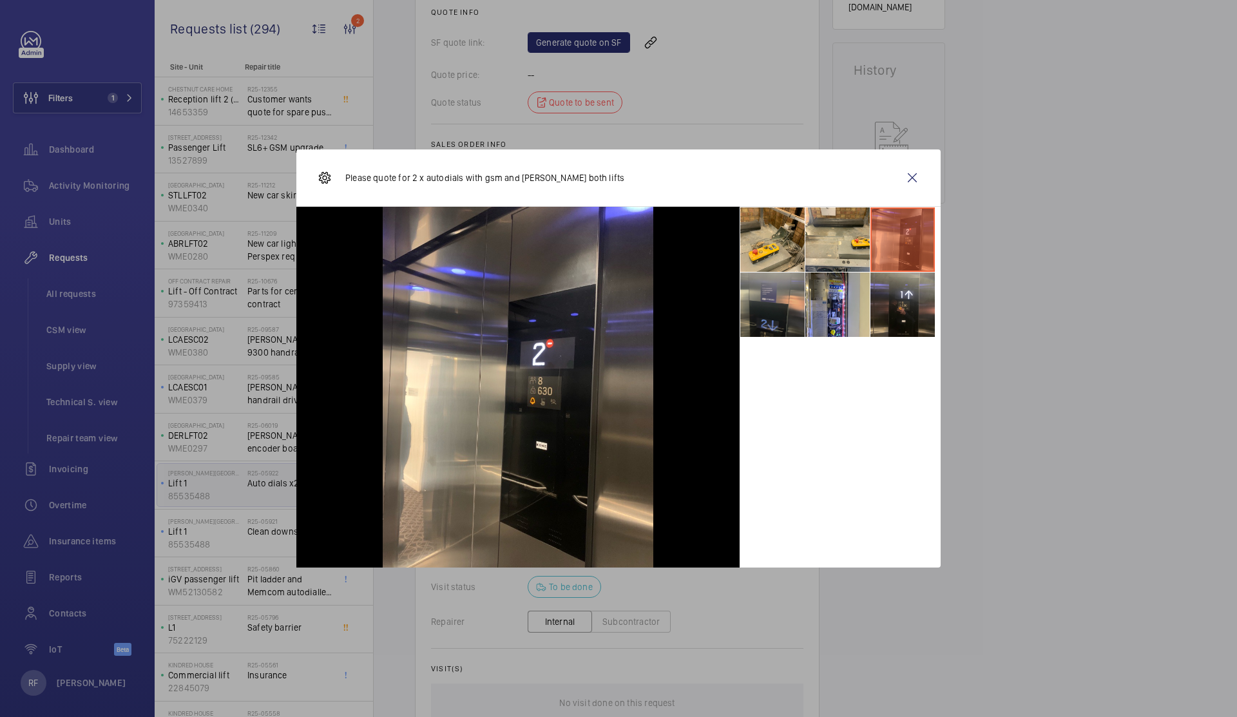
click at [775, 301] on li at bounding box center [772, 304] width 64 height 64
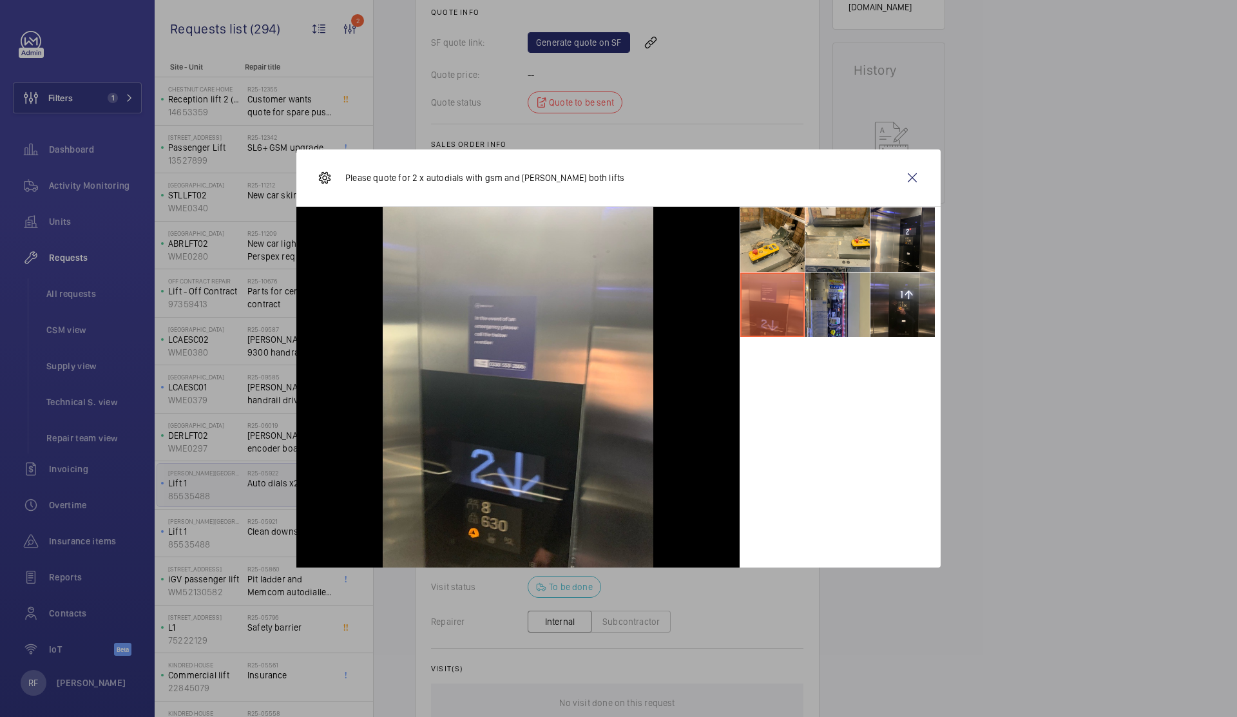
click at [832, 302] on li at bounding box center [837, 304] width 64 height 64
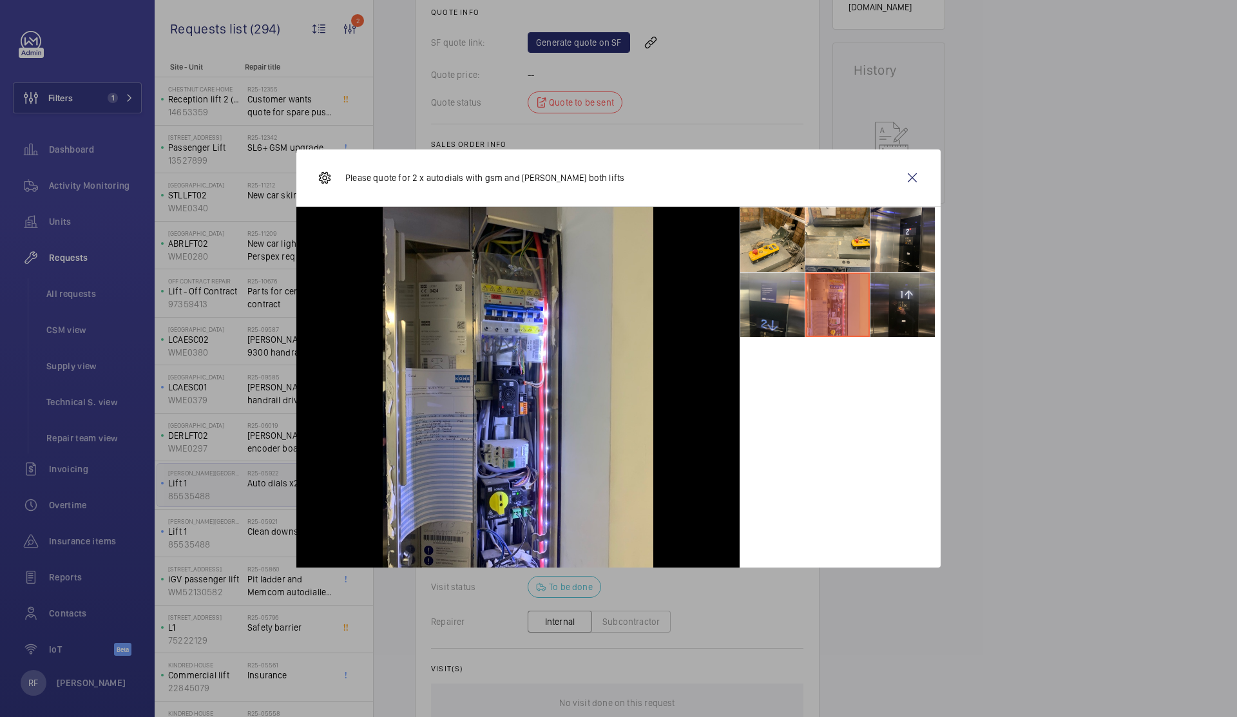
click at [881, 299] on li at bounding box center [902, 304] width 64 height 64
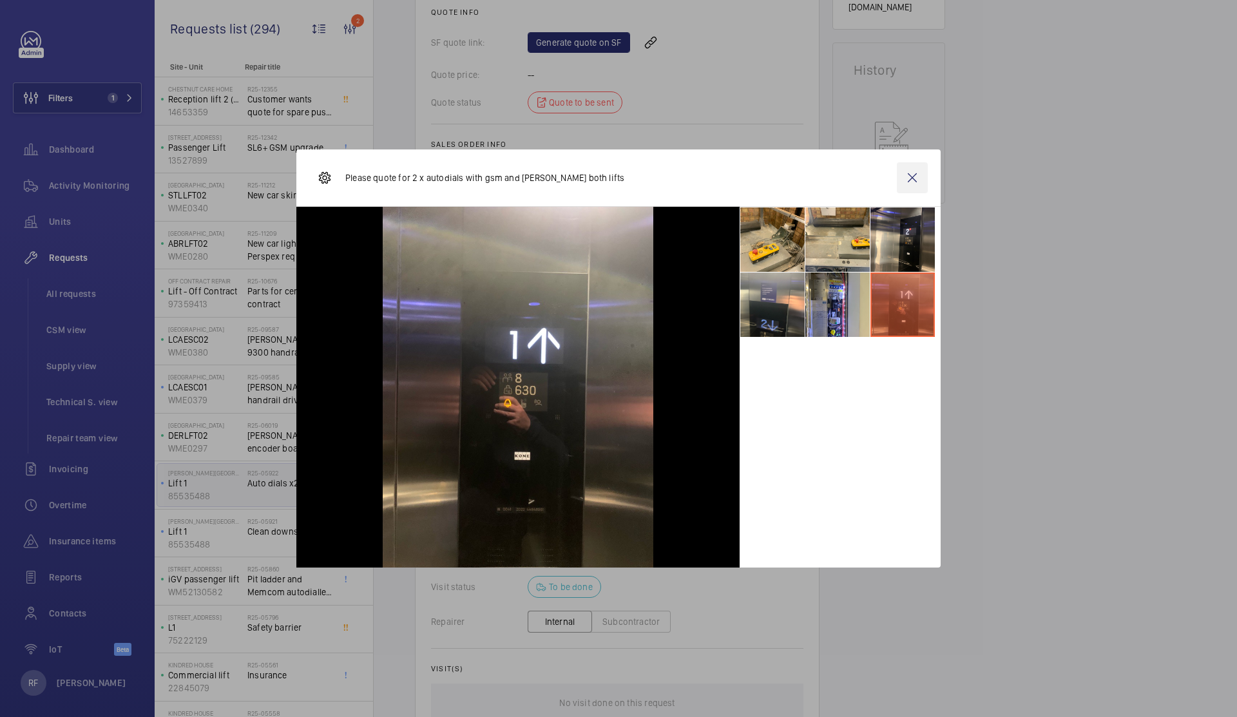
click at [911, 181] on wm-front-icon-button at bounding box center [912, 177] width 31 height 31
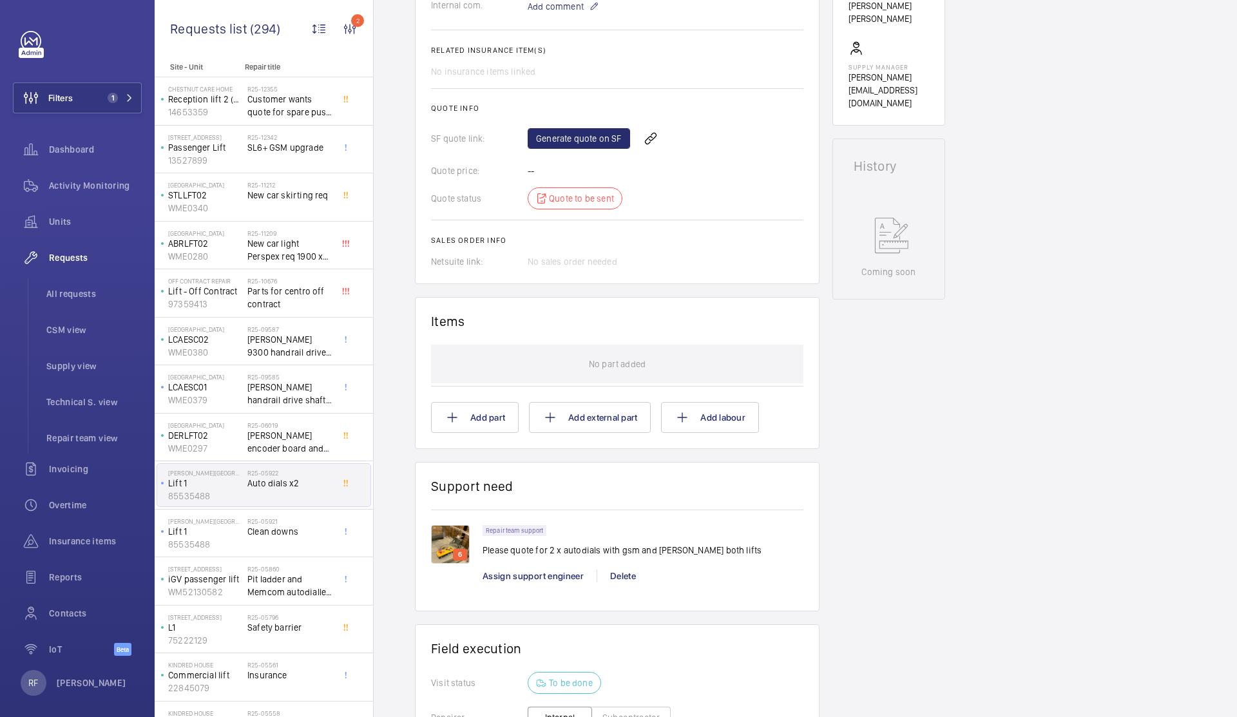
scroll to position [470, 0]
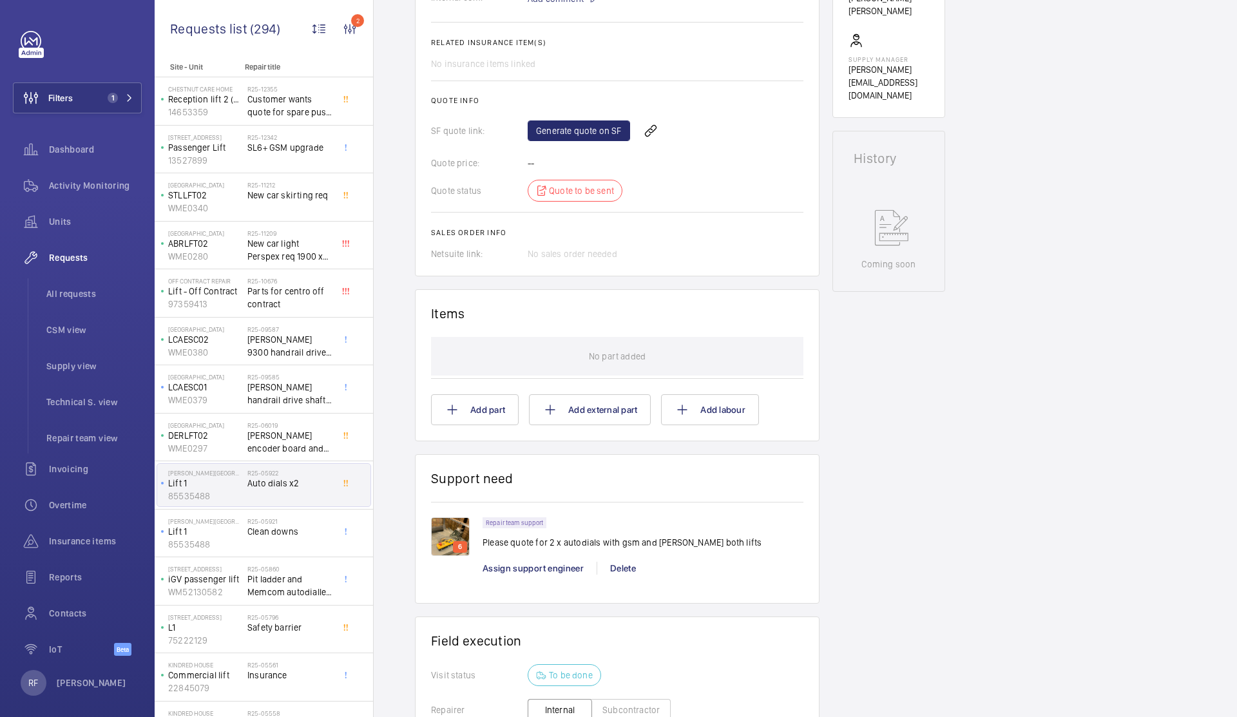
click at [457, 524] on img at bounding box center [450, 536] width 39 height 39
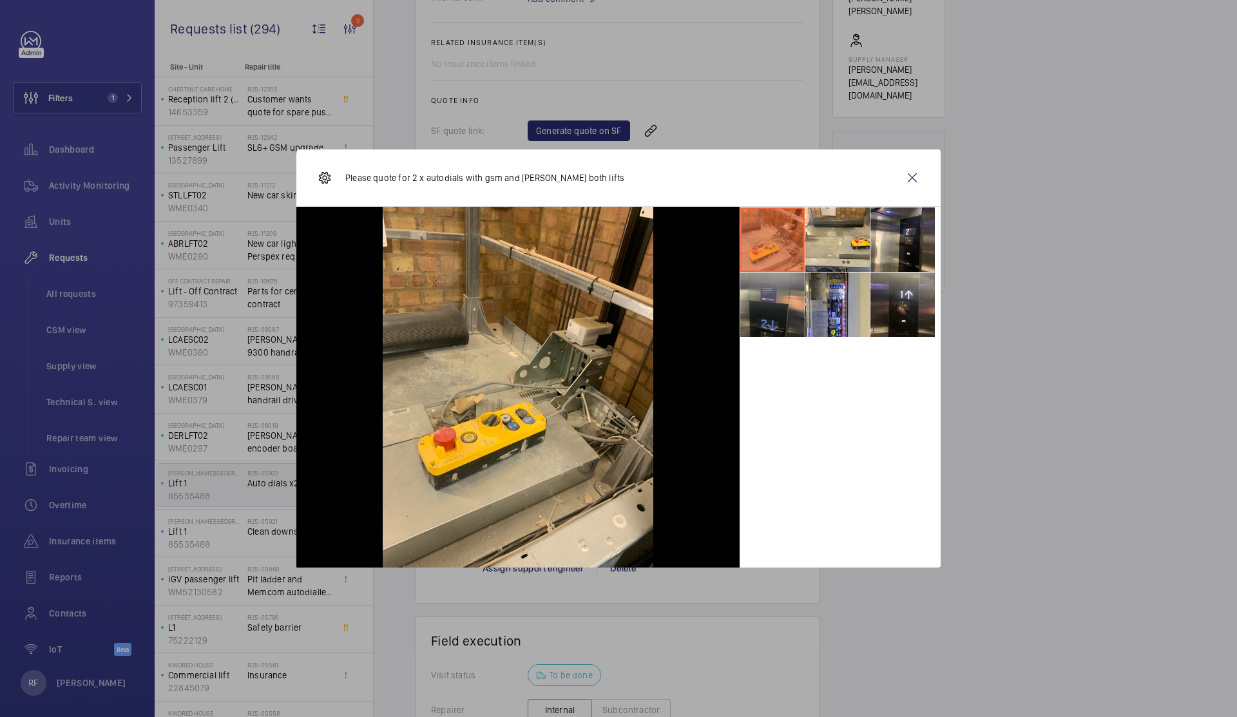
click at [785, 302] on li at bounding box center [772, 304] width 64 height 64
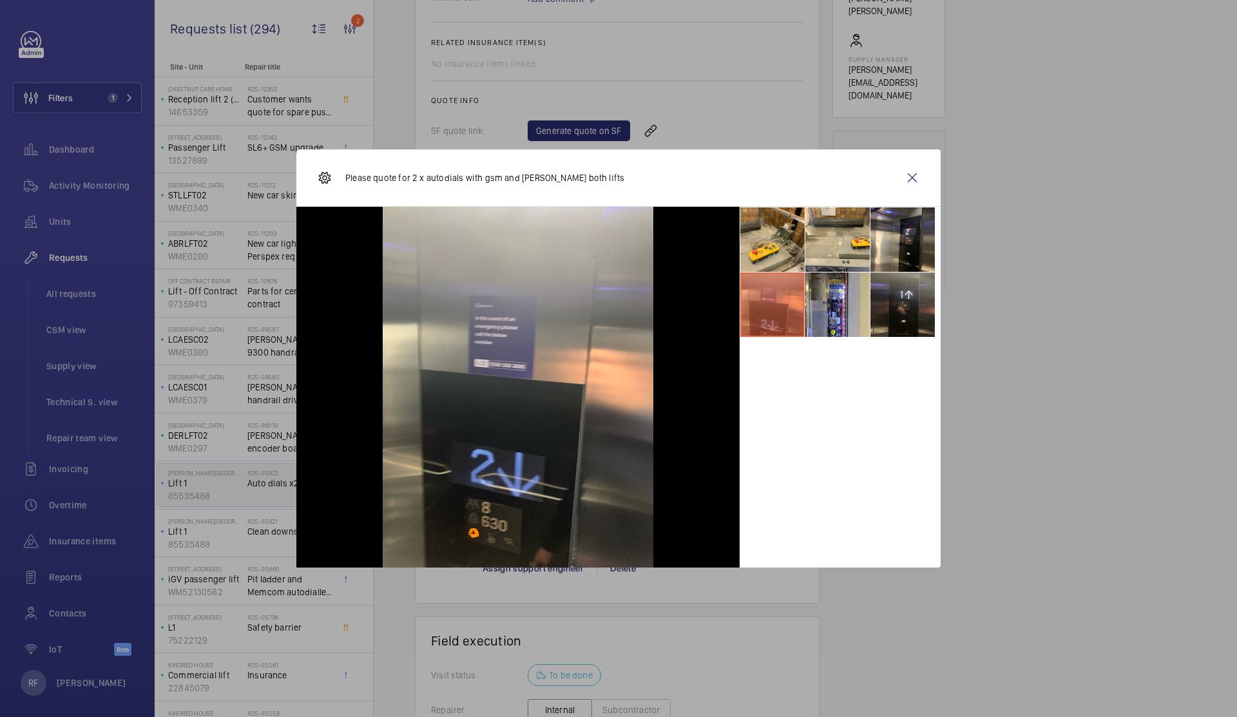
click at [915, 309] on li at bounding box center [902, 304] width 64 height 64
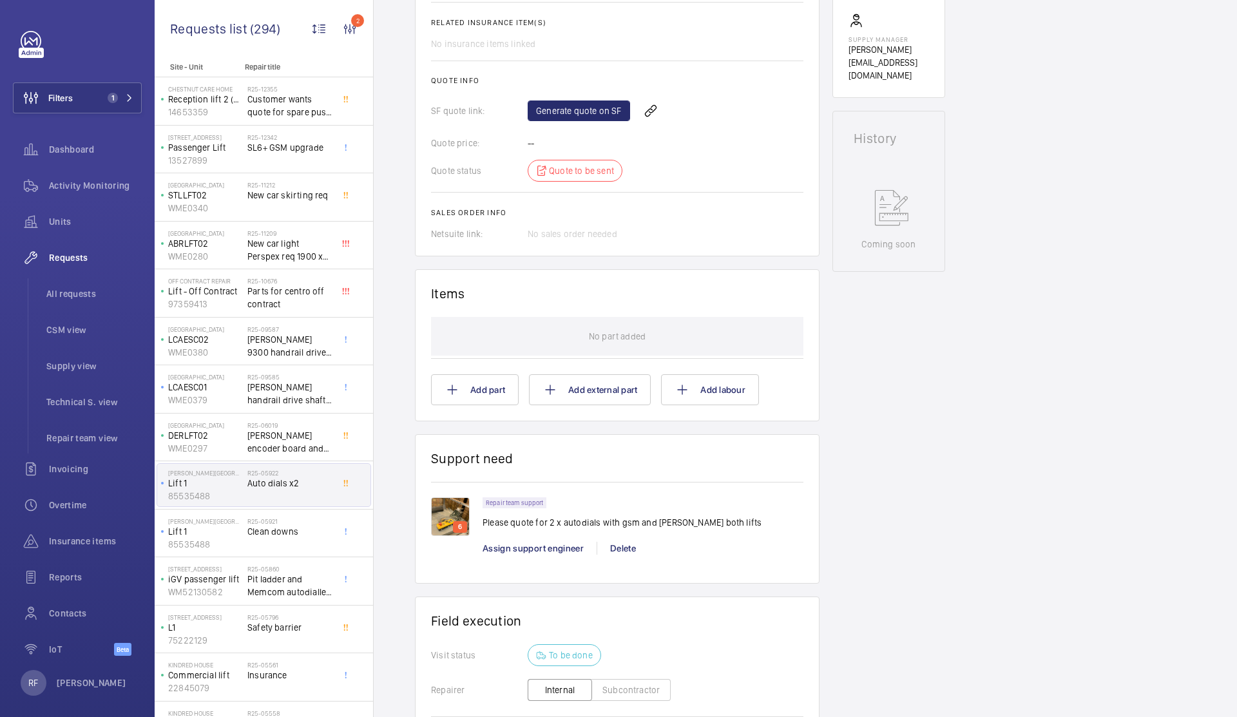
scroll to position [413, 0]
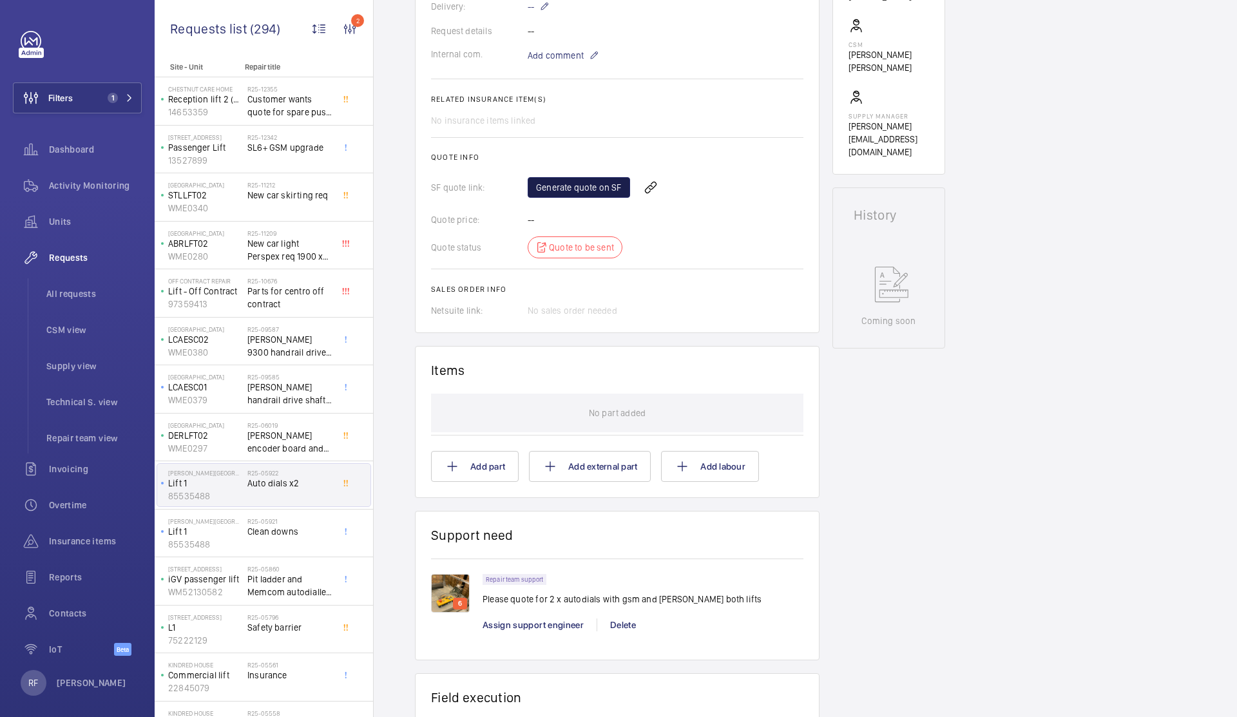
click at [573, 179] on link "Generate quote on SF" at bounding box center [579, 187] width 102 height 21
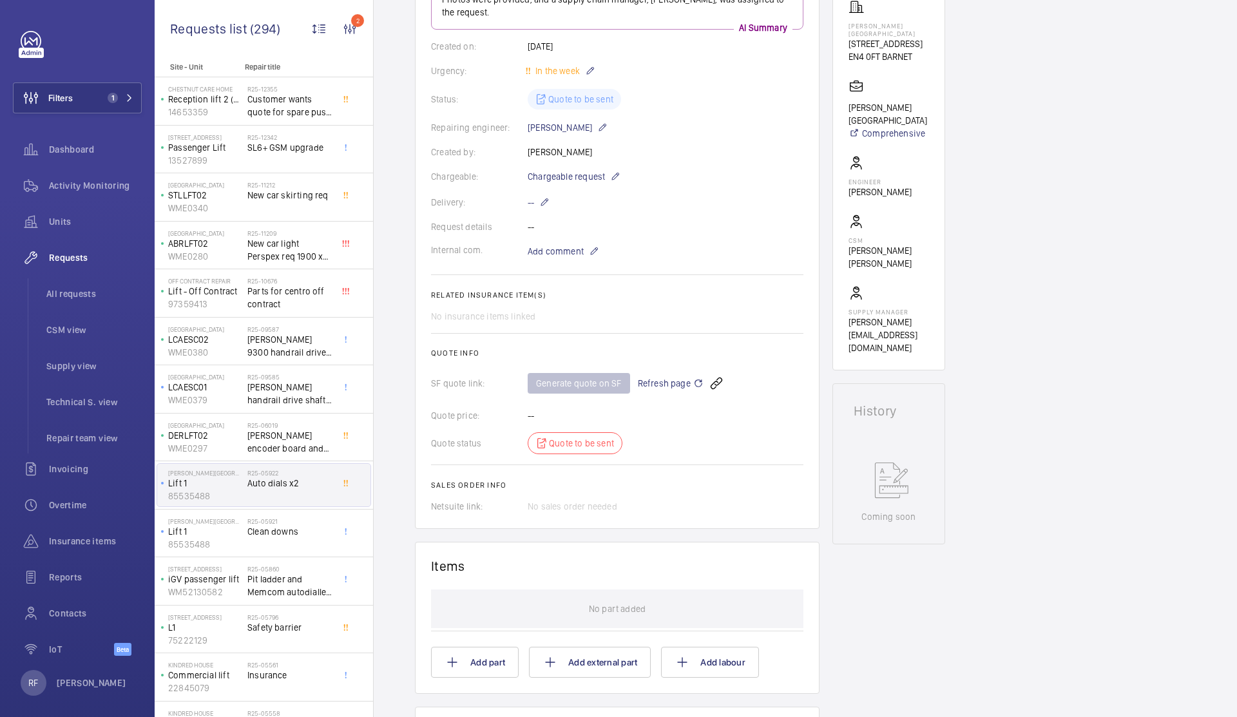
scroll to position [0, 0]
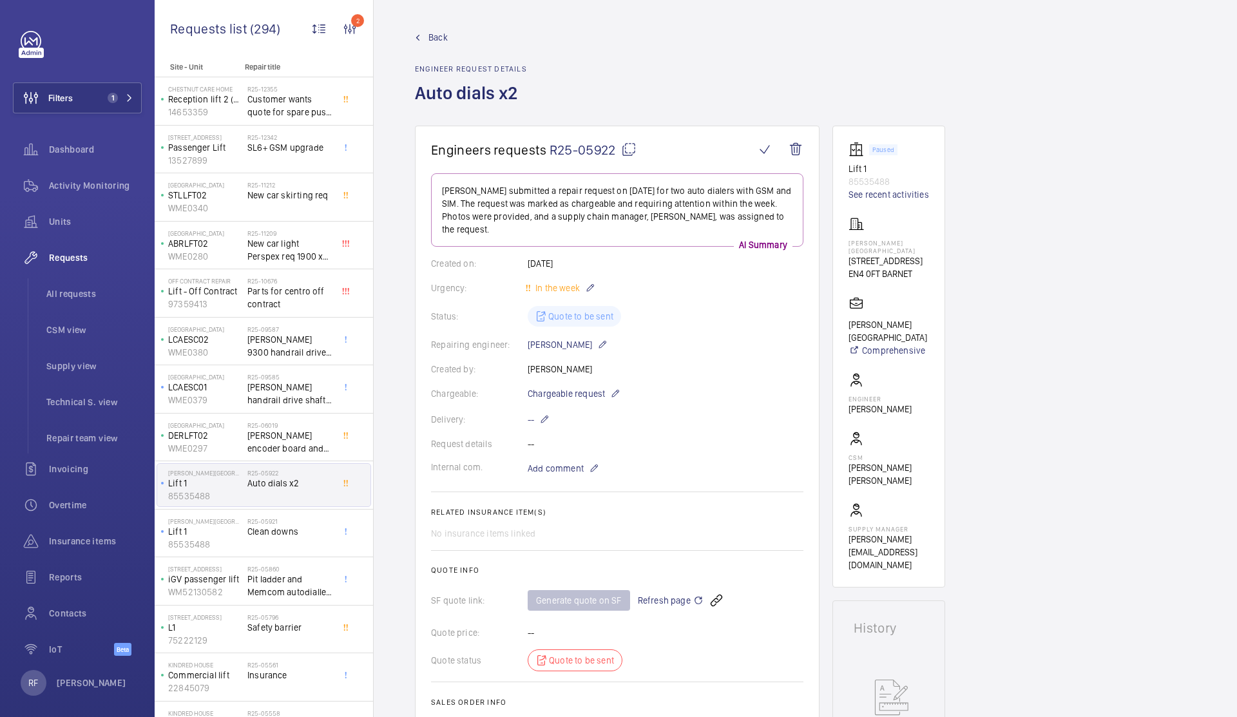
click at [630, 151] on mat-icon at bounding box center [628, 149] width 15 height 15
type textarea "R25-05922"
click at [628, 154] on mat-icon at bounding box center [628, 149] width 15 height 15
click at [626, 151] on mat-icon at bounding box center [628, 149] width 15 height 15
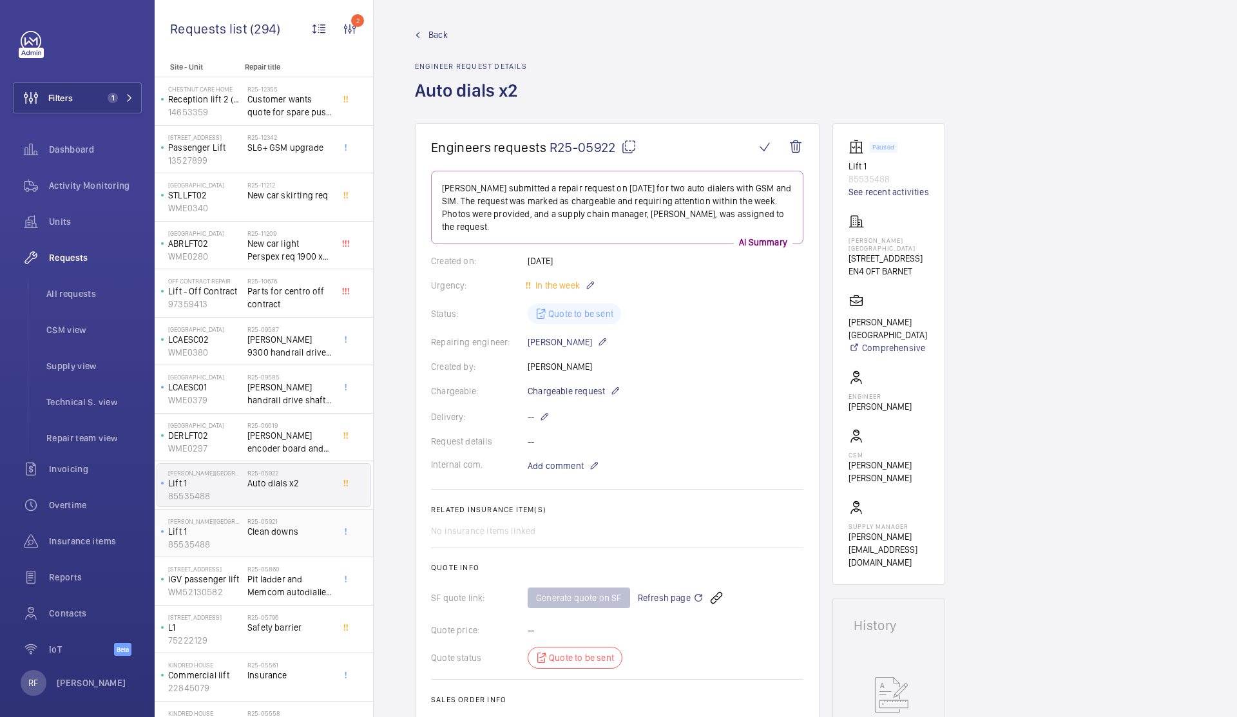
click at [251, 557] on div "Pennell House Lift 1 85535488 R25-05921 Clean downs" at bounding box center [264, 534] width 218 height 48
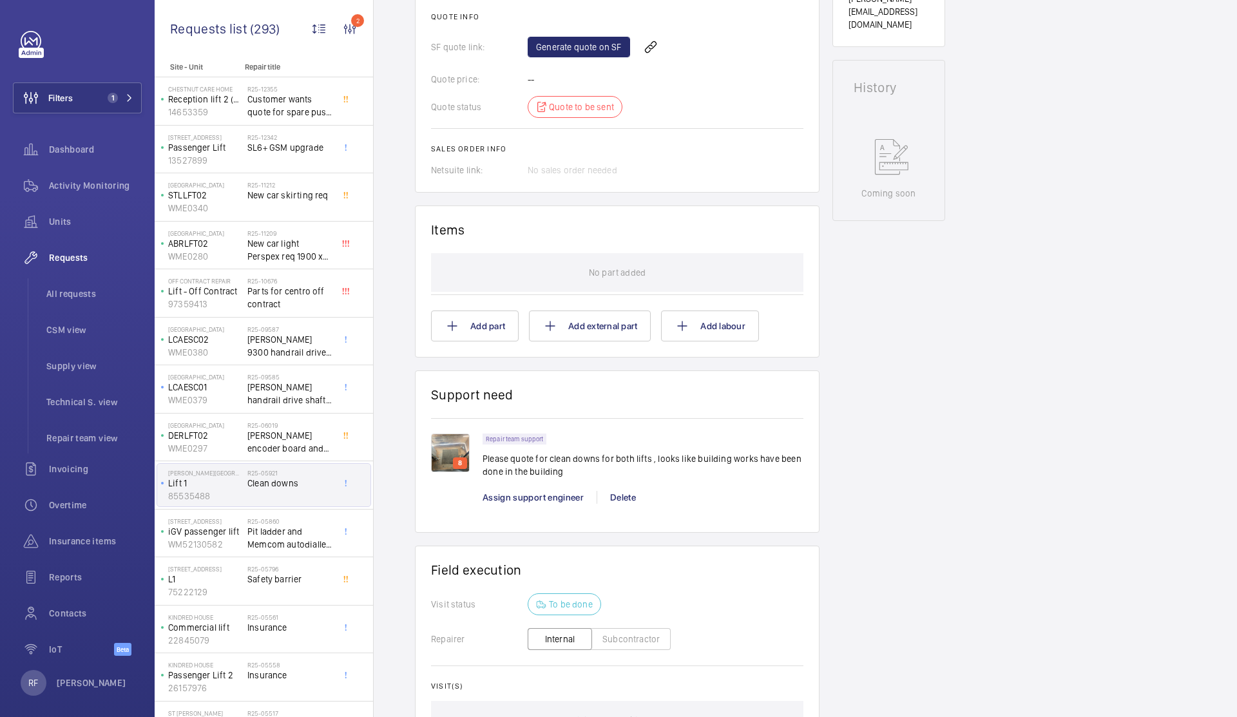
scroll to position [541, 0]
click at [460, 459] on p "8" at bounding box center [459, 463] width 9 height 12
click at [451, 456] on img at bounding box center [450, 452] width 39 height 39
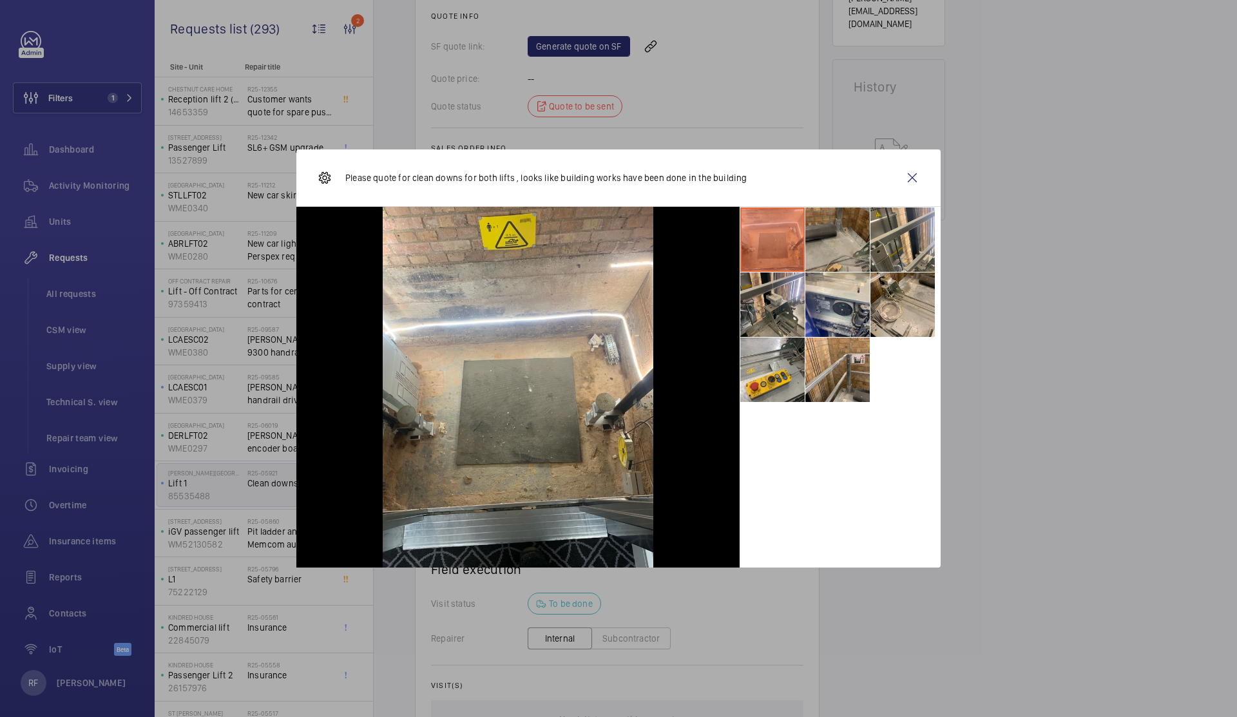
click at [828, 259] on li at bounding box center [837, 239] width 64 height 64
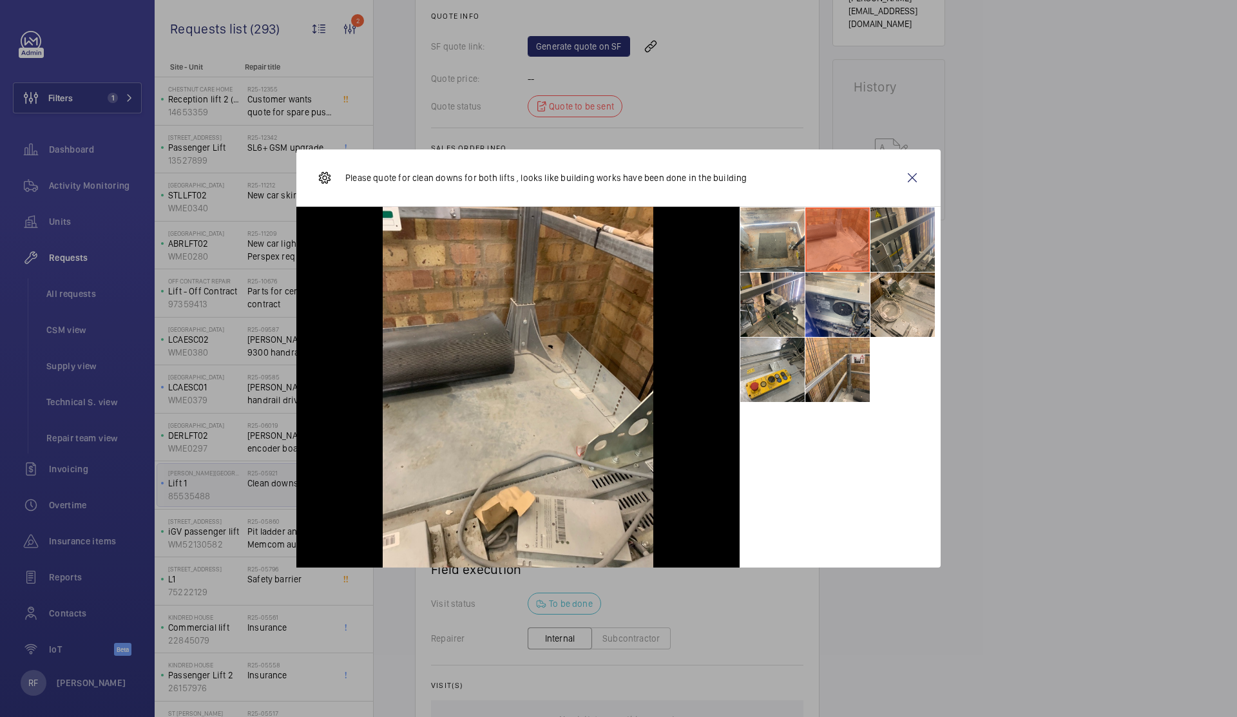
click at [884, 252] on li at bounding box center [902, 239] width 64 height 64
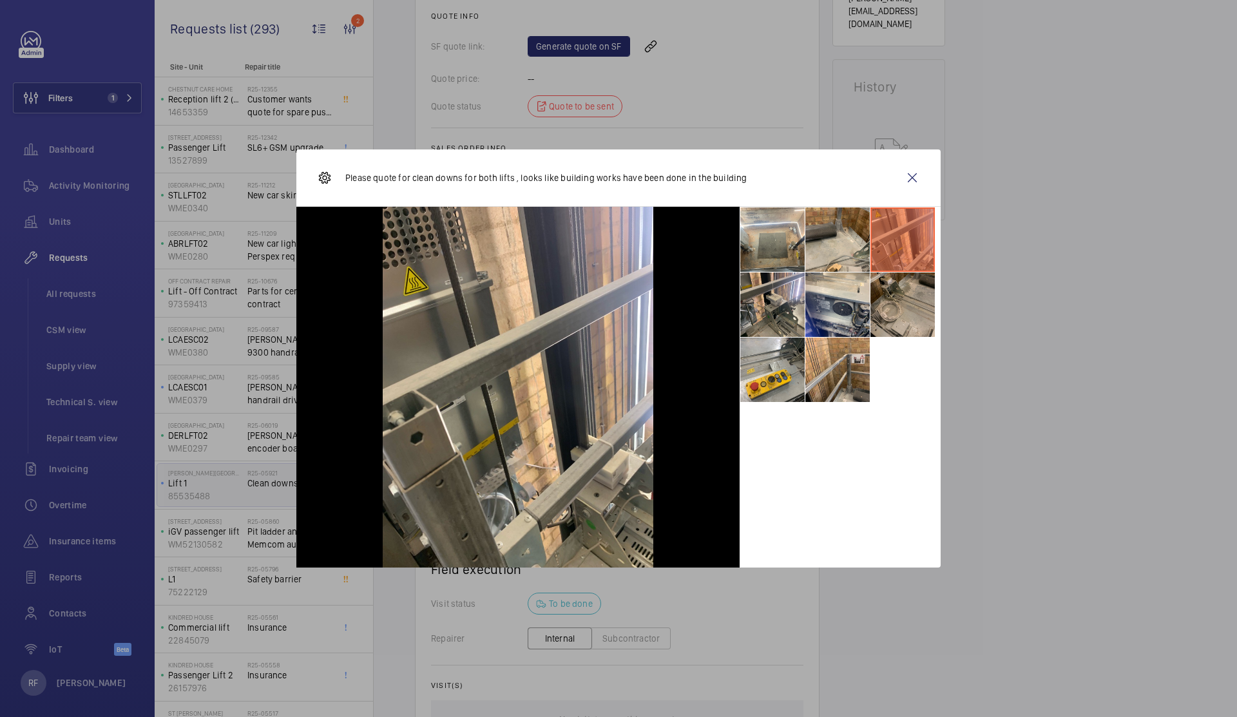
click at [893, 292] on li at bounding box center [902, 304] width 64 height 64
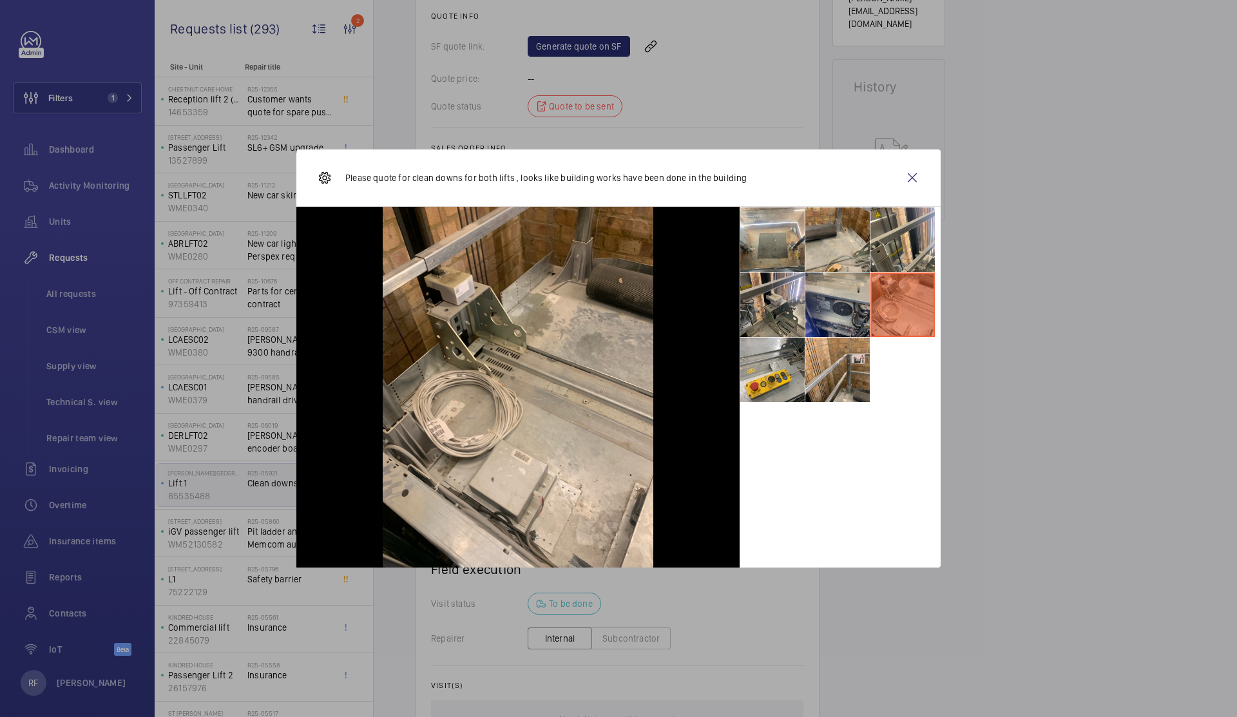
click at [843, 300] on li at bounding box center [837, 304] width 64 height 64
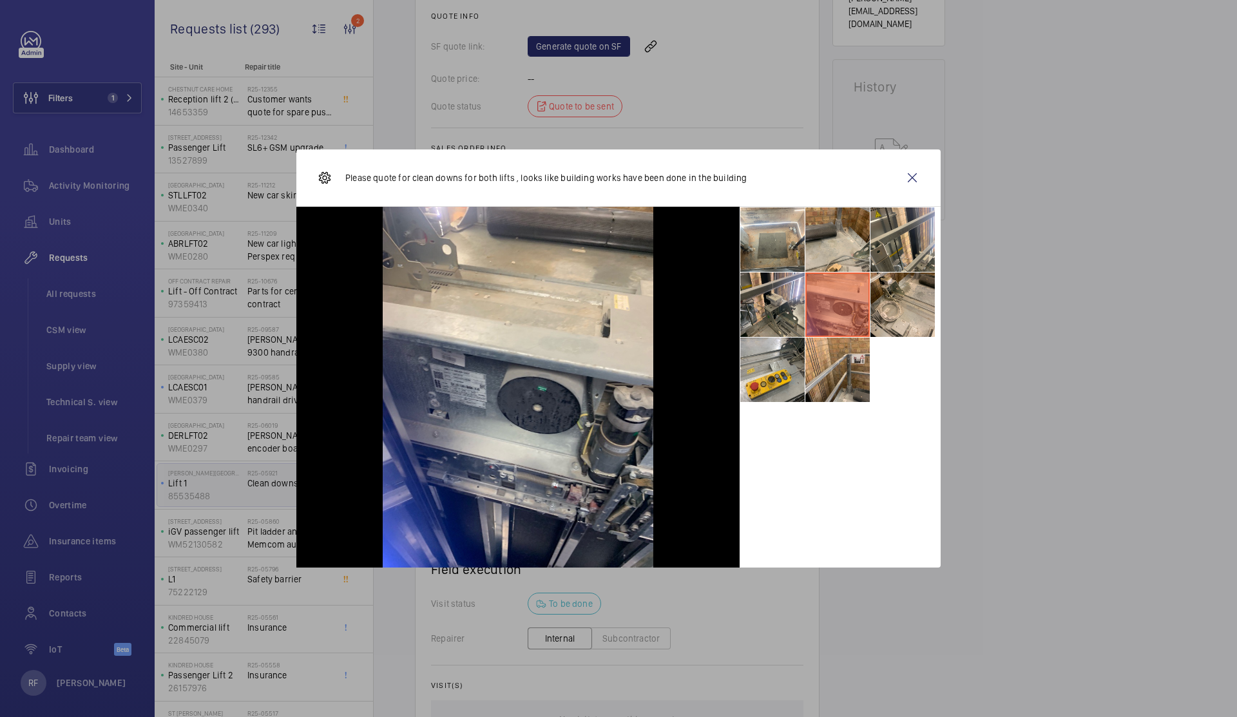
click at [739, 310] on div at bounding box center [517, 387] width 443 height 361
click at [748, 300] on li at bounding box center [772, 304] width 64 height 64
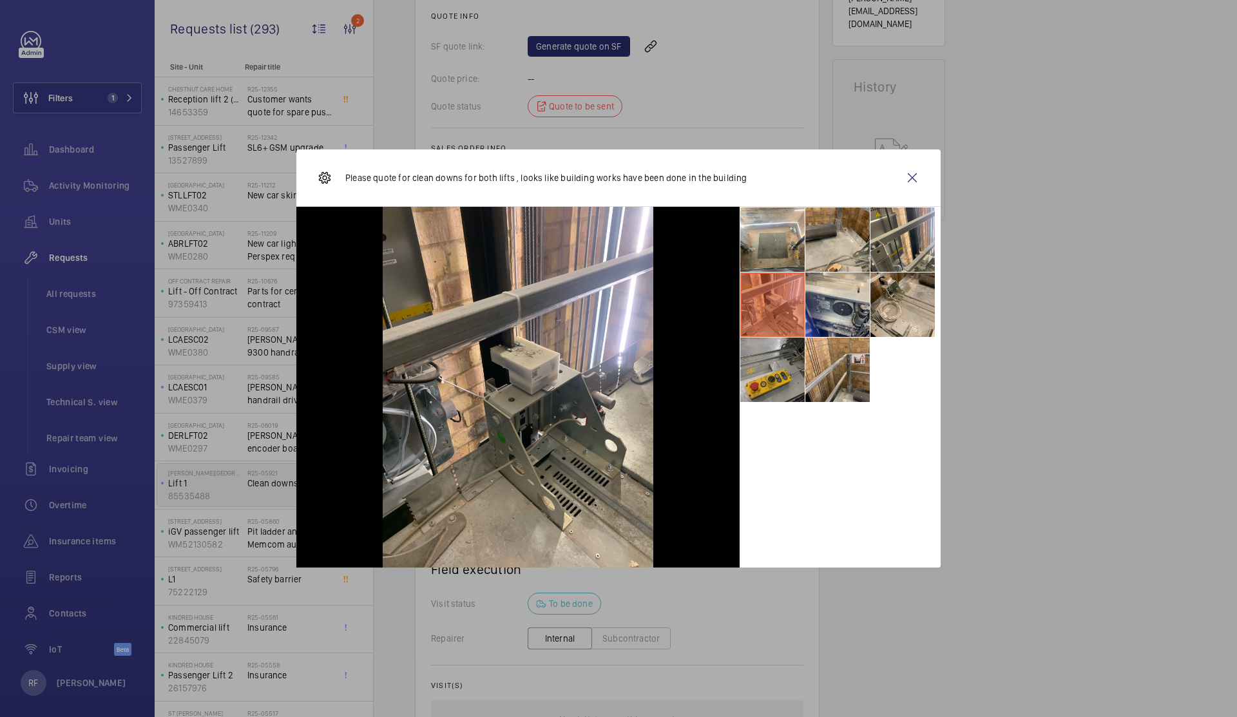
click at [774, 358] on li at bounding box center [772, 370] width 64 height 64
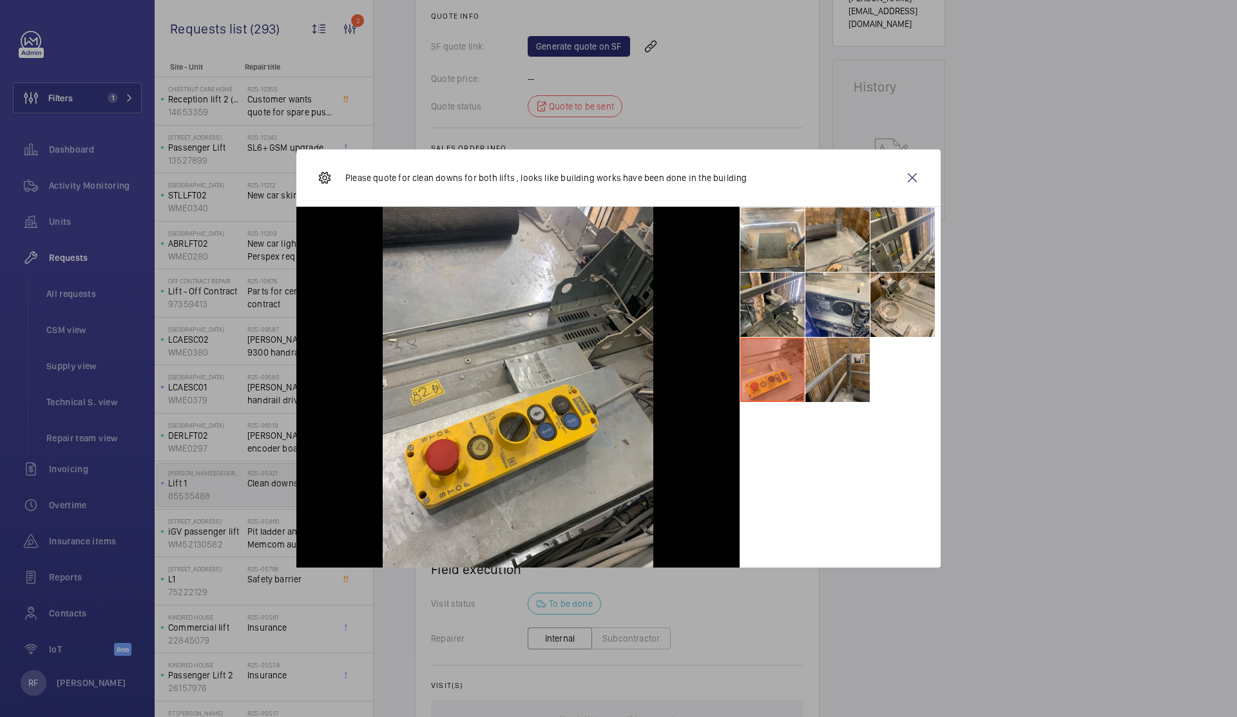
click at [869, 368] on li at bounding box center [837, 370] width 64 height 64
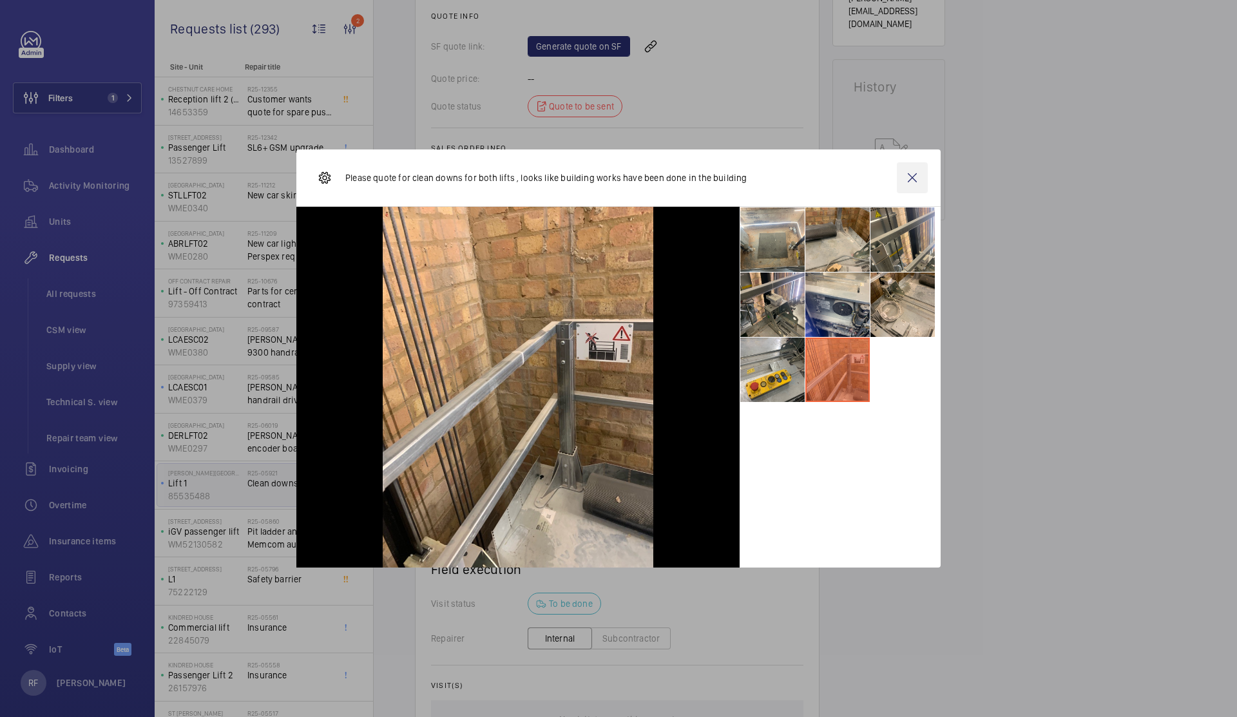
click at [912, 182] on wm-front-icon-button at bounding box center [912, 177] width 31 height 31
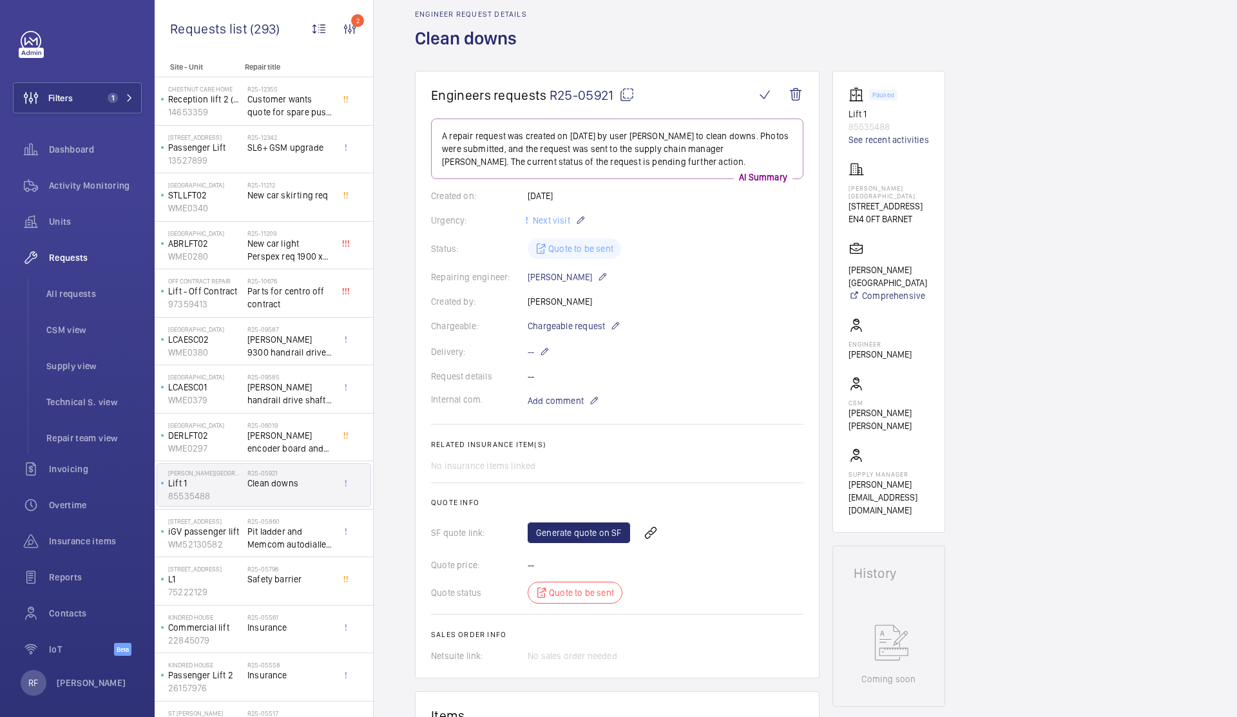
scroll to position [56, 0]
click at [588, 528] on link "Generate quote on SF" at bounding box center [579, 531] width 102 height 21
